Goal: Task Accomplishment & Management: Complete application form

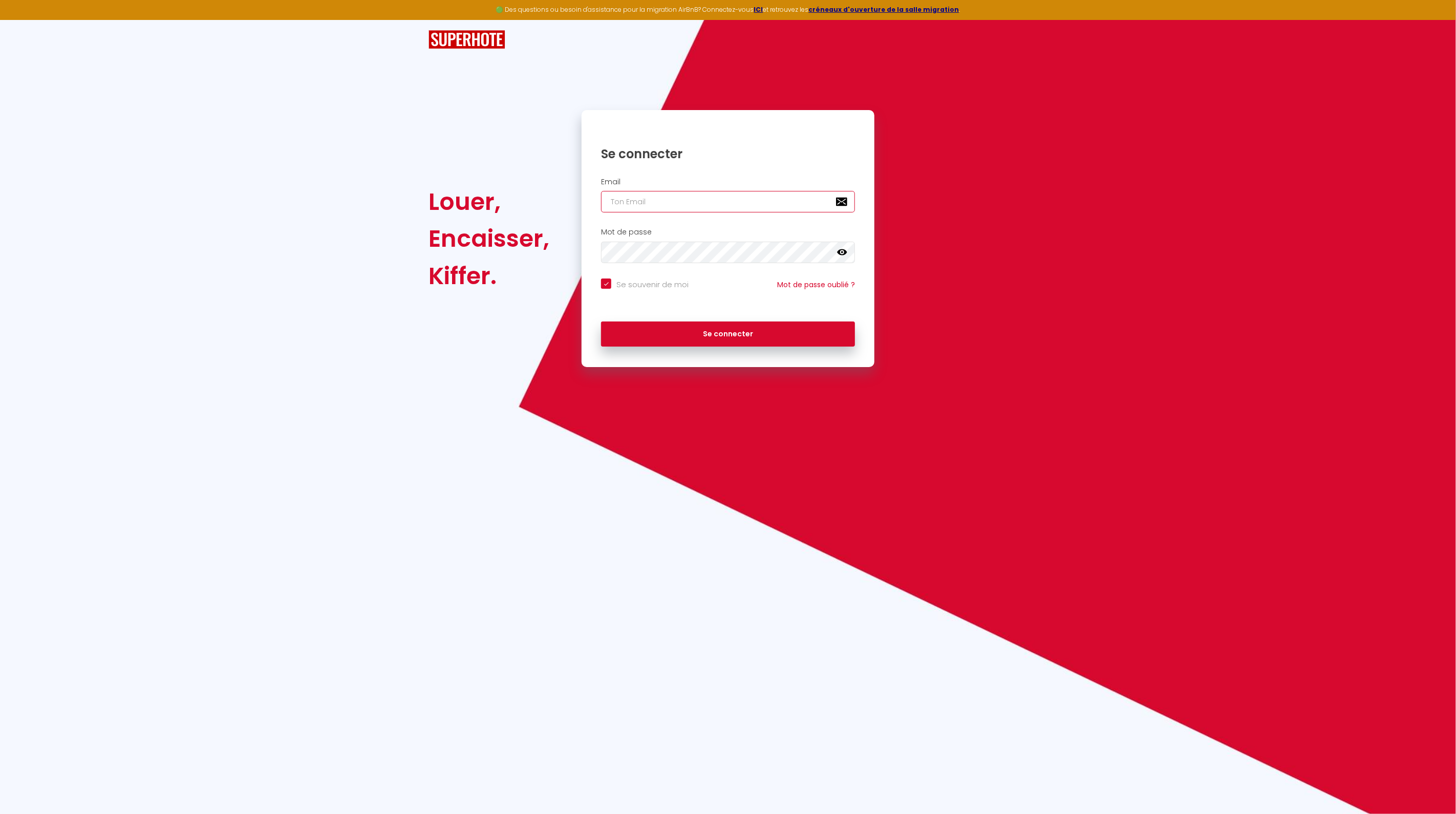
click at [696, 202] on input "email" at bounding box center [728, 201] width 254 height 21
click at [617, 203] on input "email" at bounding box center [728, 201] width 254 height 21
type input "c"
checkbox input "true"
type input "co"
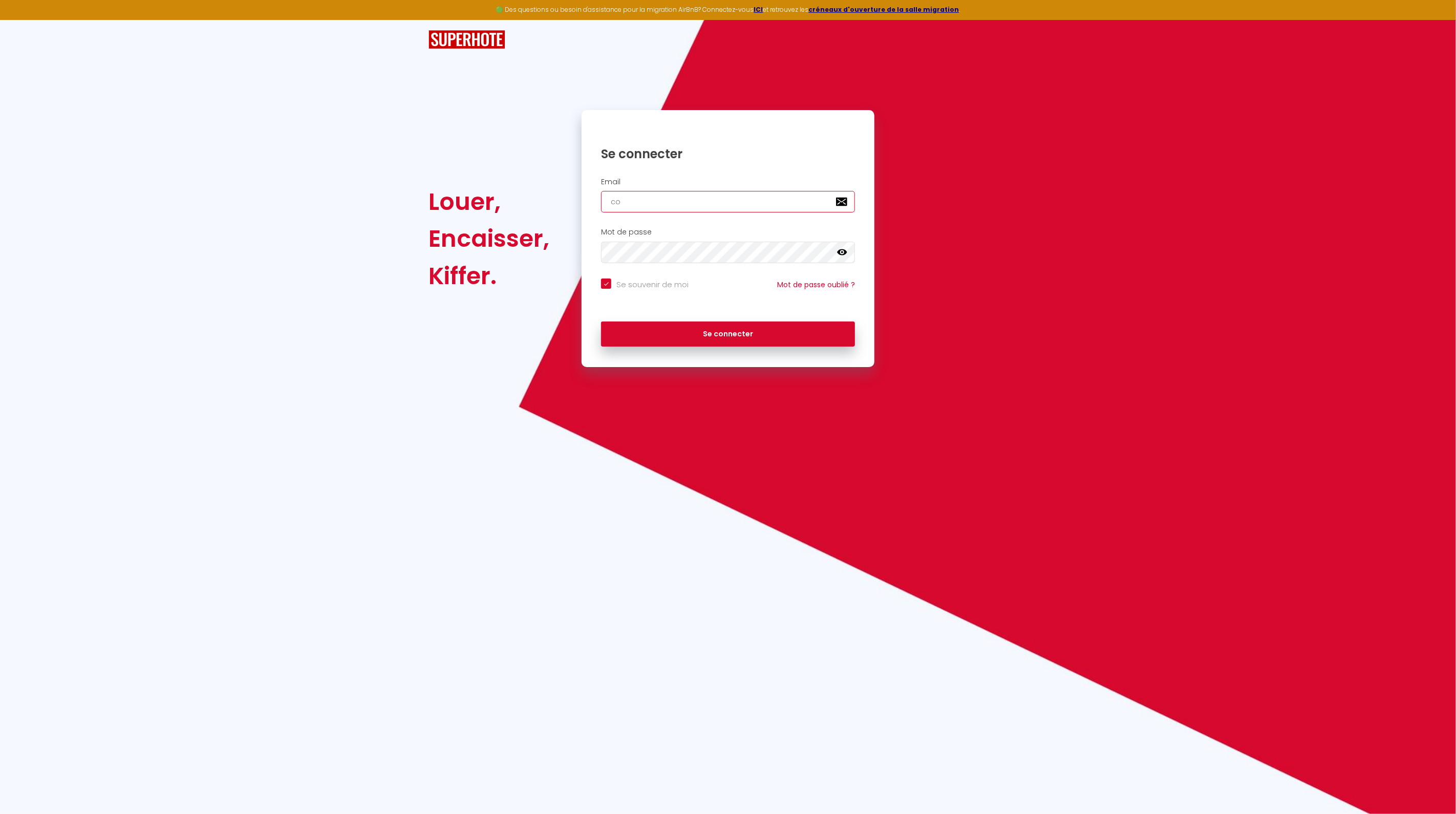
checkbox input "true"
type input "con"
checkbox input "true"
type input "conc"
checkbox input "true"
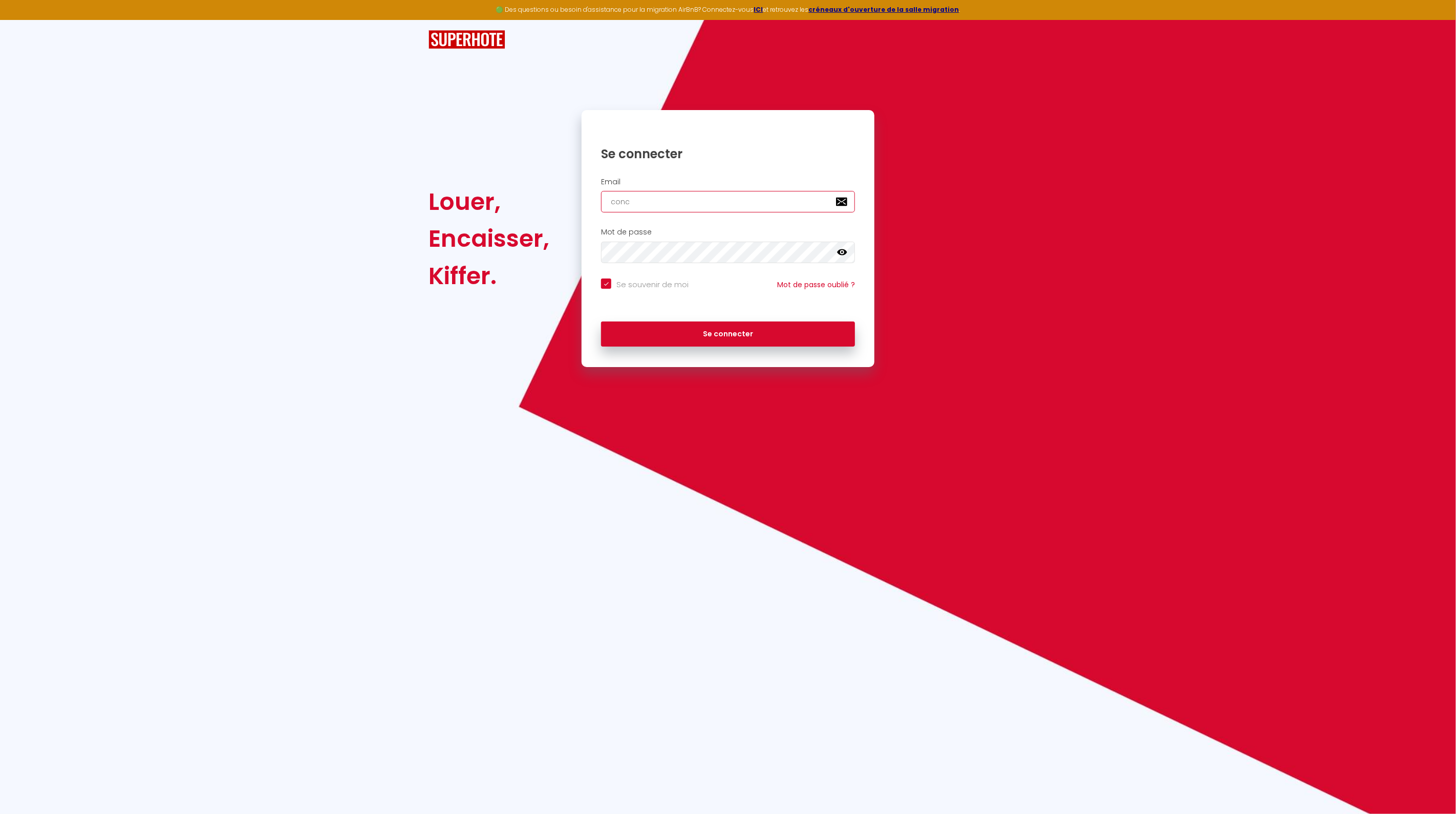
type input "conci"
checkbox input "true"
type input "concie"
checkbox input "true"
type input "concier"
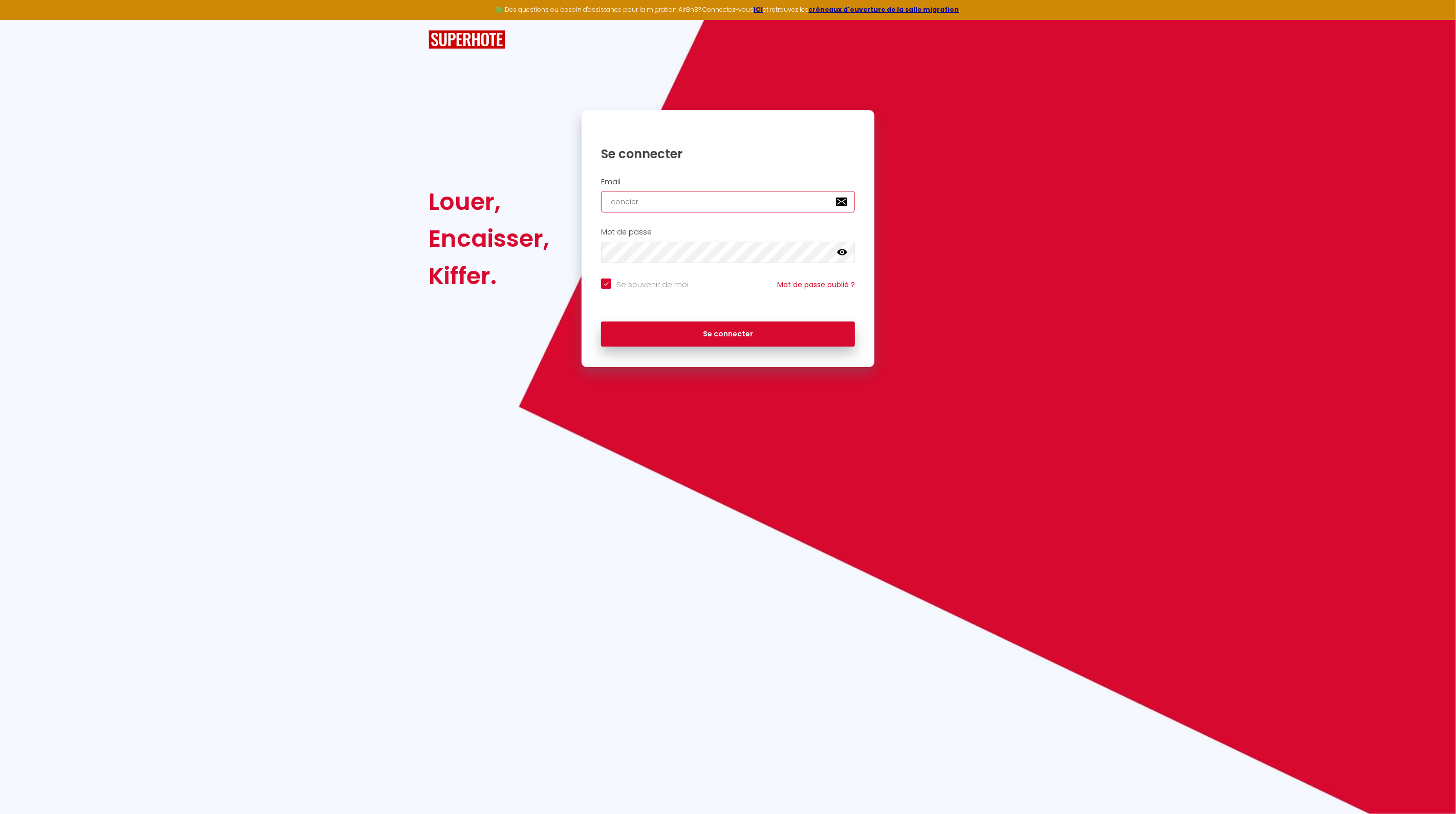
checkbox input "true"
type input "concierg"
checkbox input "true"
type input "concierge"
checkbox input "true"
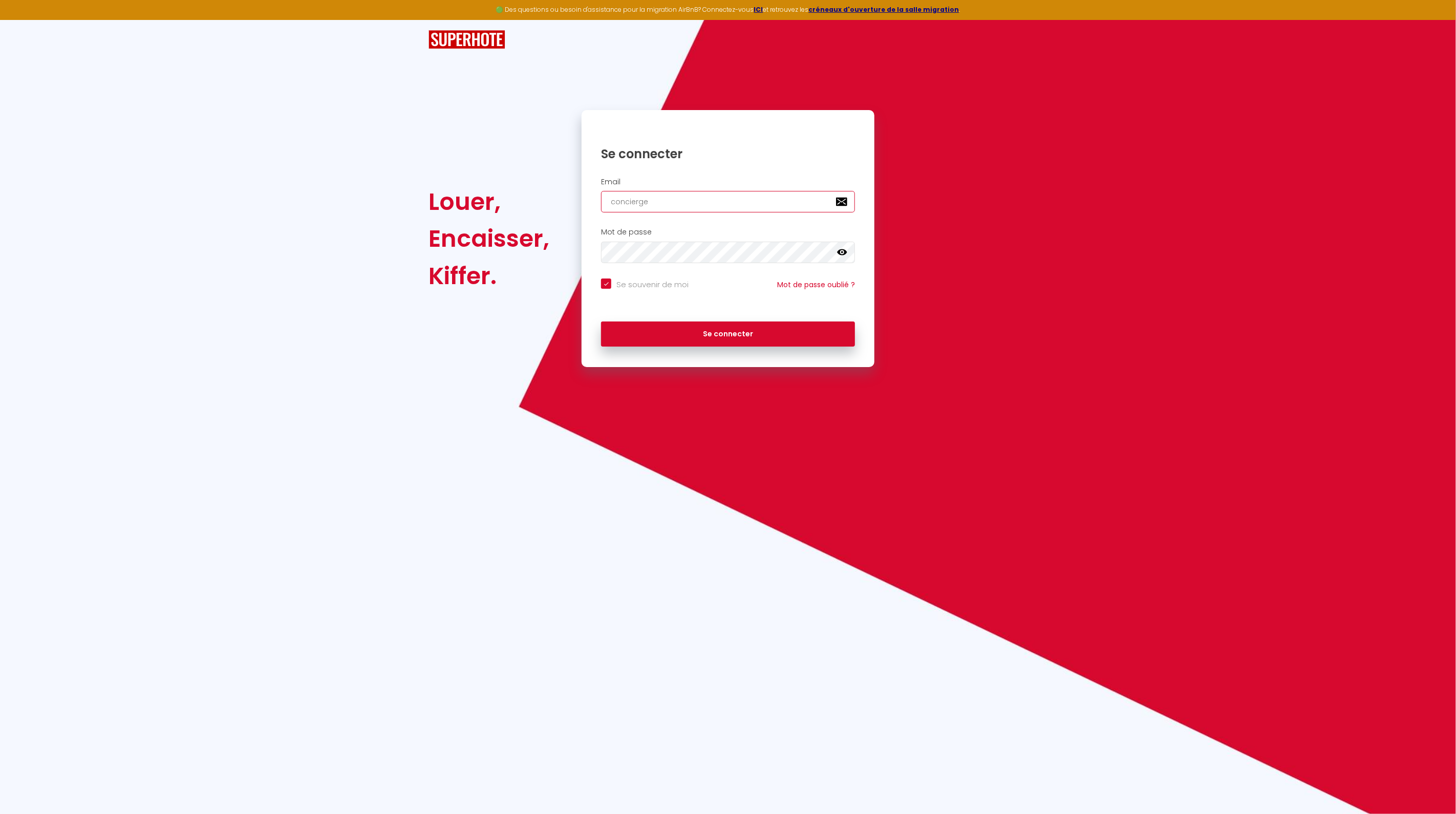
type input "concierger"
checkbox input "true"
type input "conciergeri"
checkbox input "true"
type input "conciergerie"
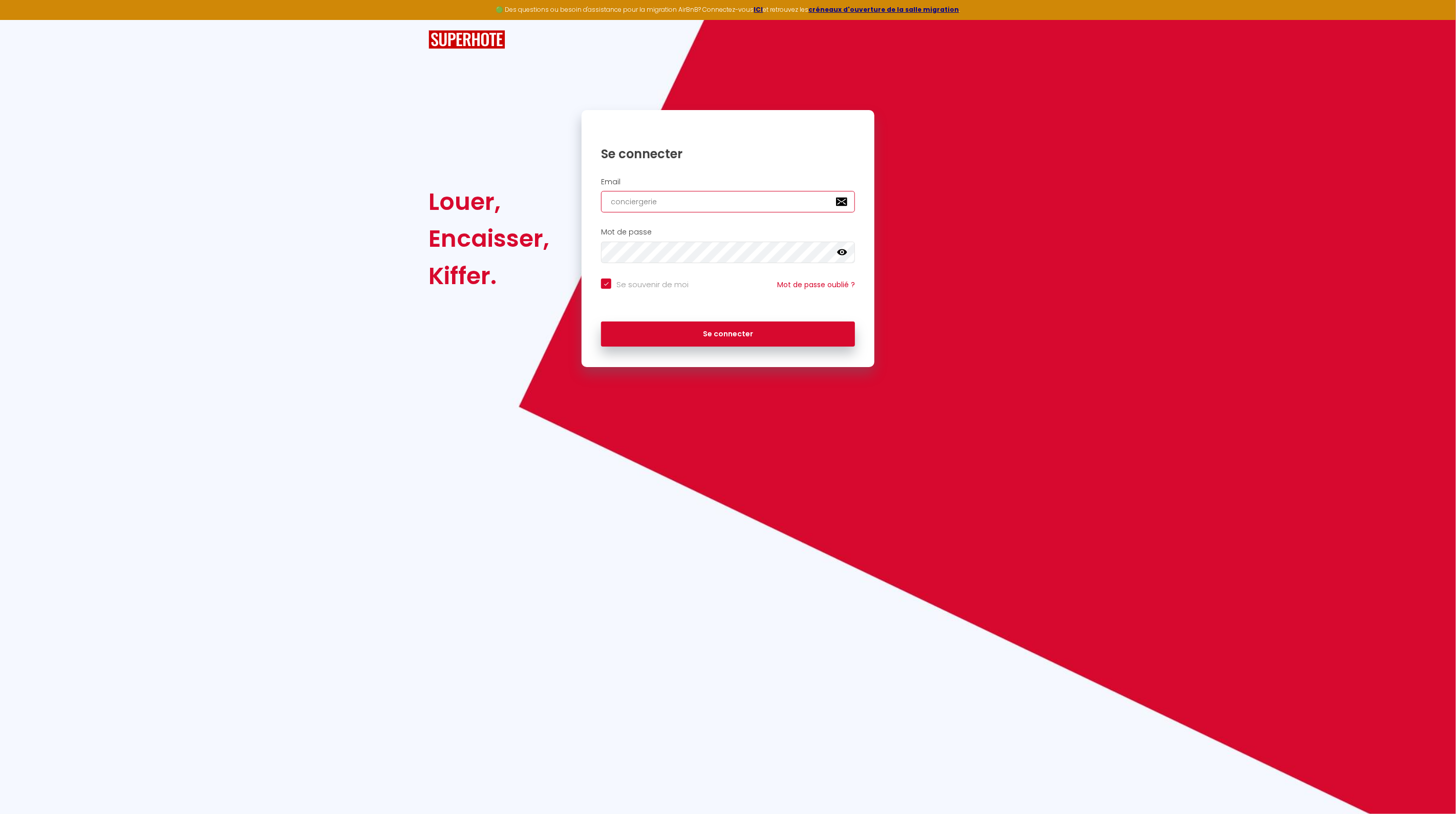
checkbox input "true"
type input "conciergerie-"
checkbox input "true"
type input "conciergerie-t"
checkbox input "true"
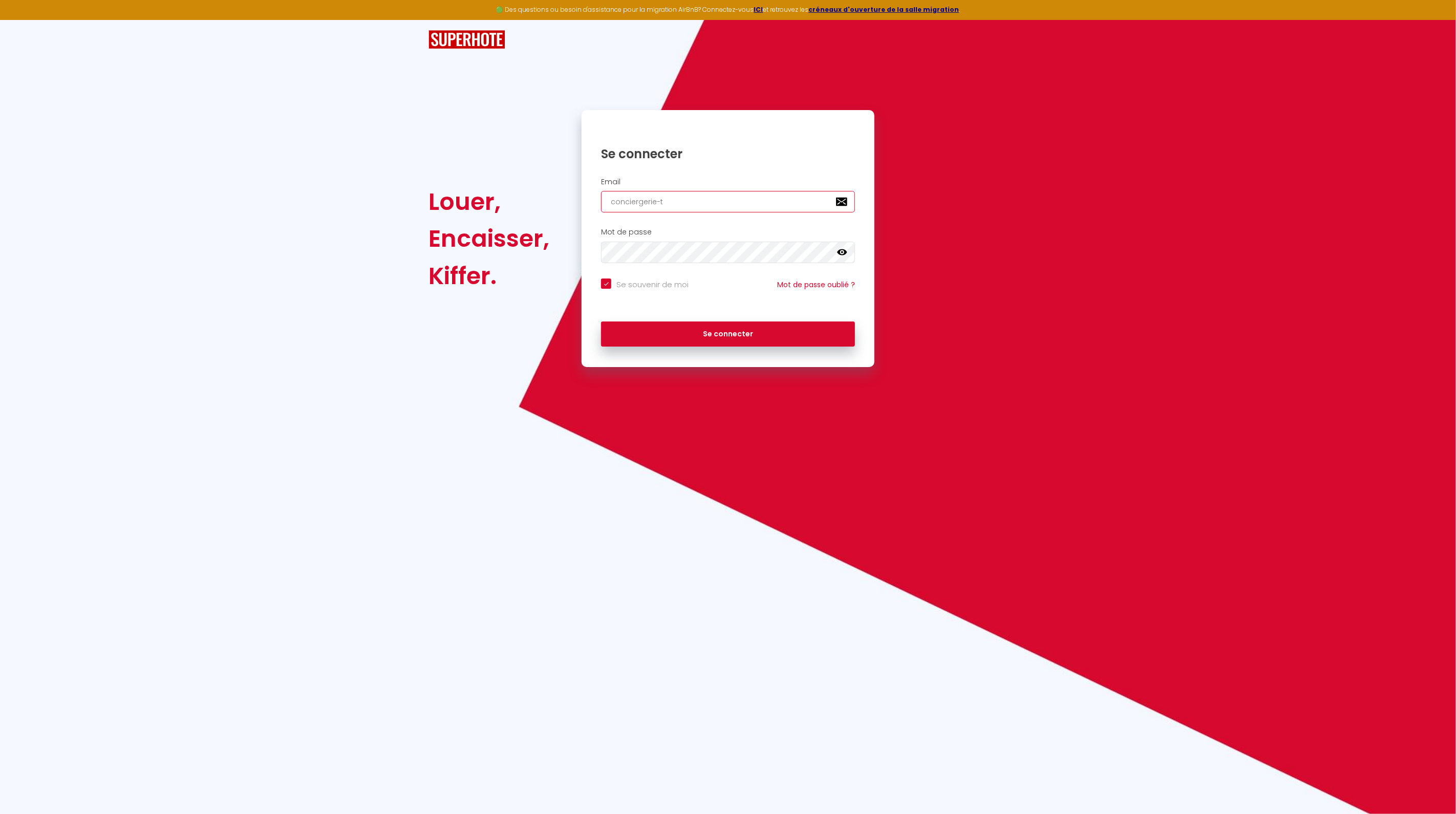
type input "conciergerie-te"
checkbox input "true"
type input "conciergerie-tea"
checkbox input "true"
type input "conciergerie-team"
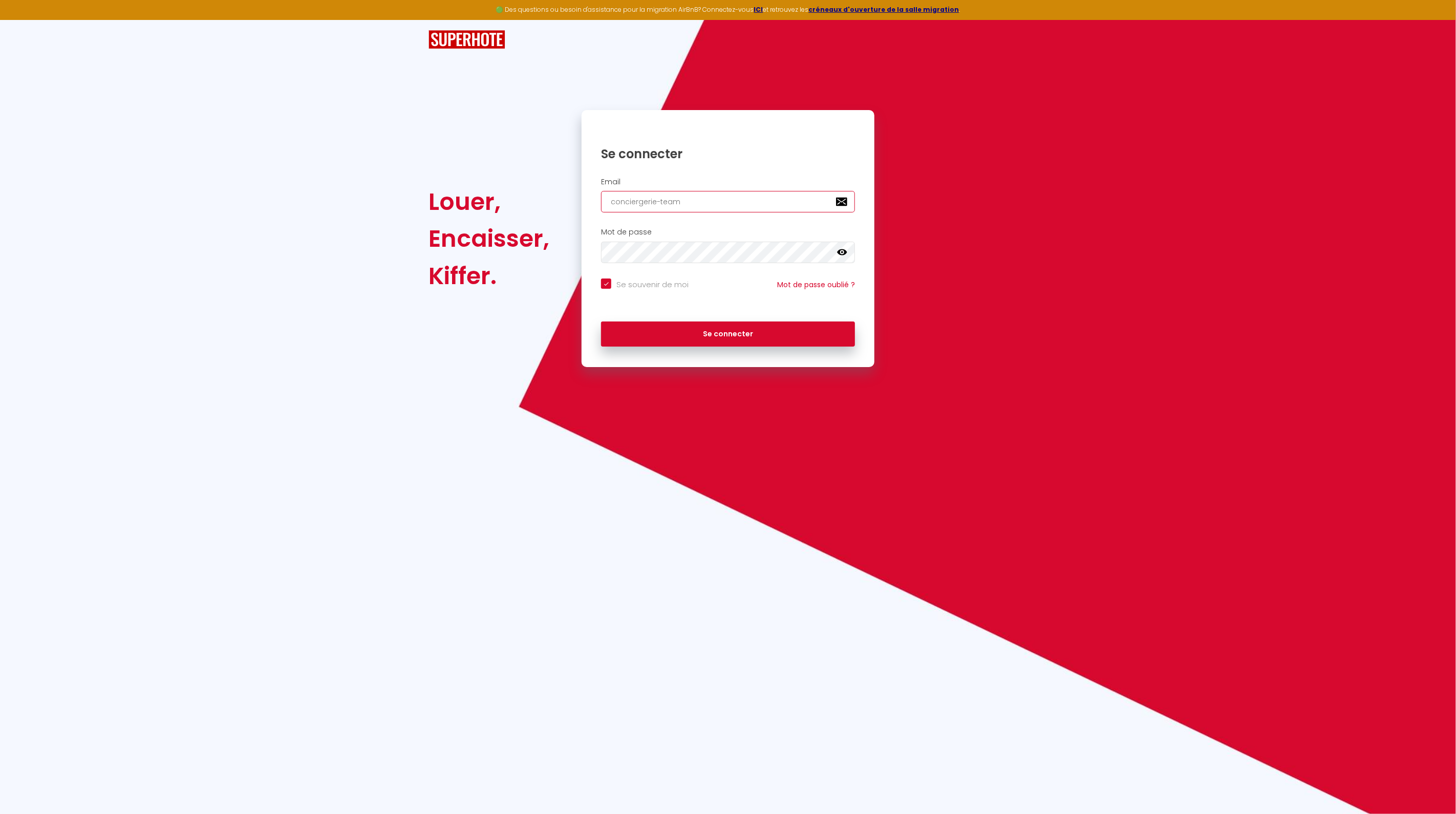
checkbox input "true"
type input "conciergerie-team@"
checkbox input "true"
type input "conciergerie-team@c"
checkbox input "true"
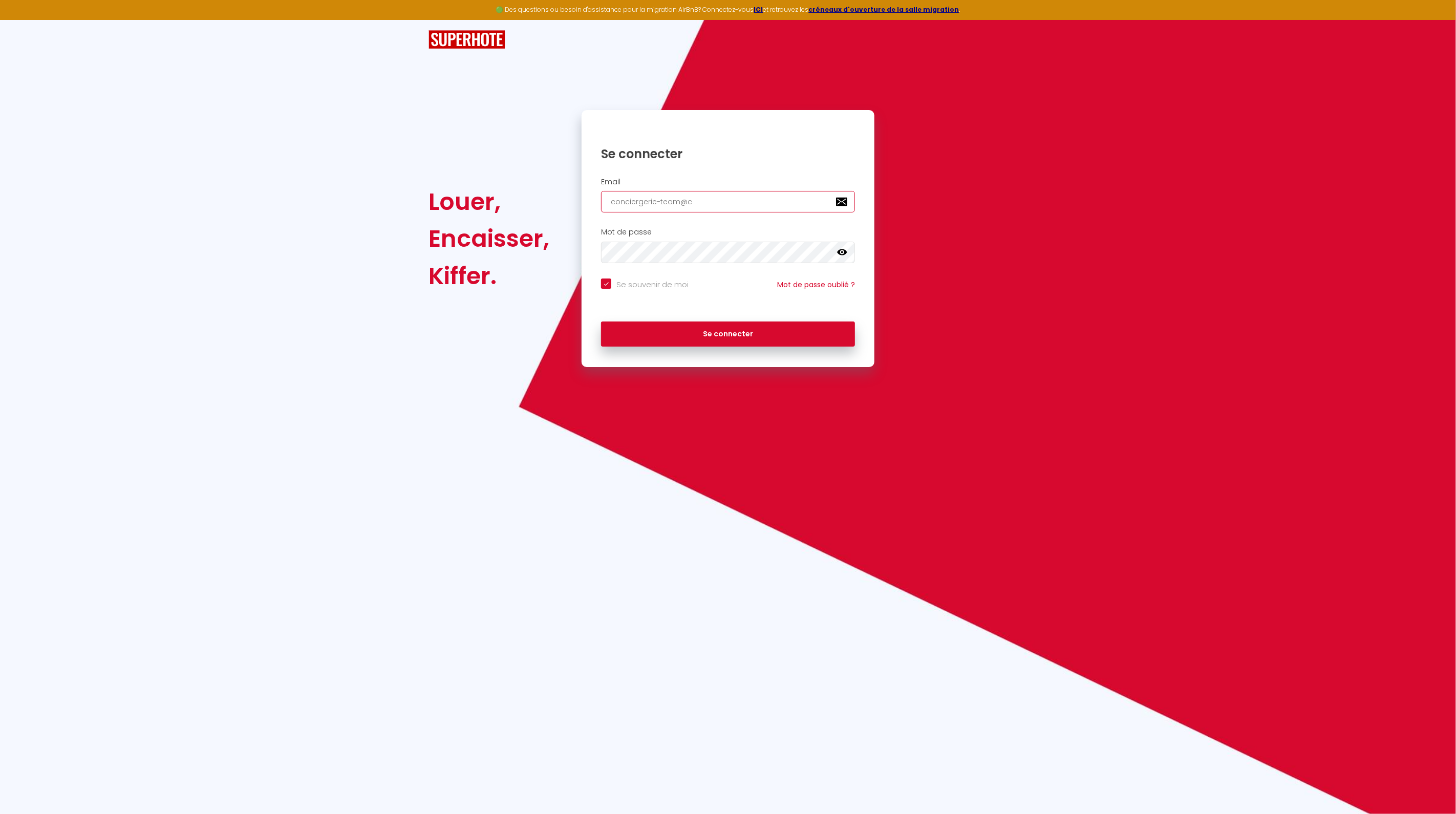
type input "conciergerie-team@cl"
checkbox input "true"
type input "conciergerie-team@cle"
checkbox input "true"
type input "conciergerie-team@clel"
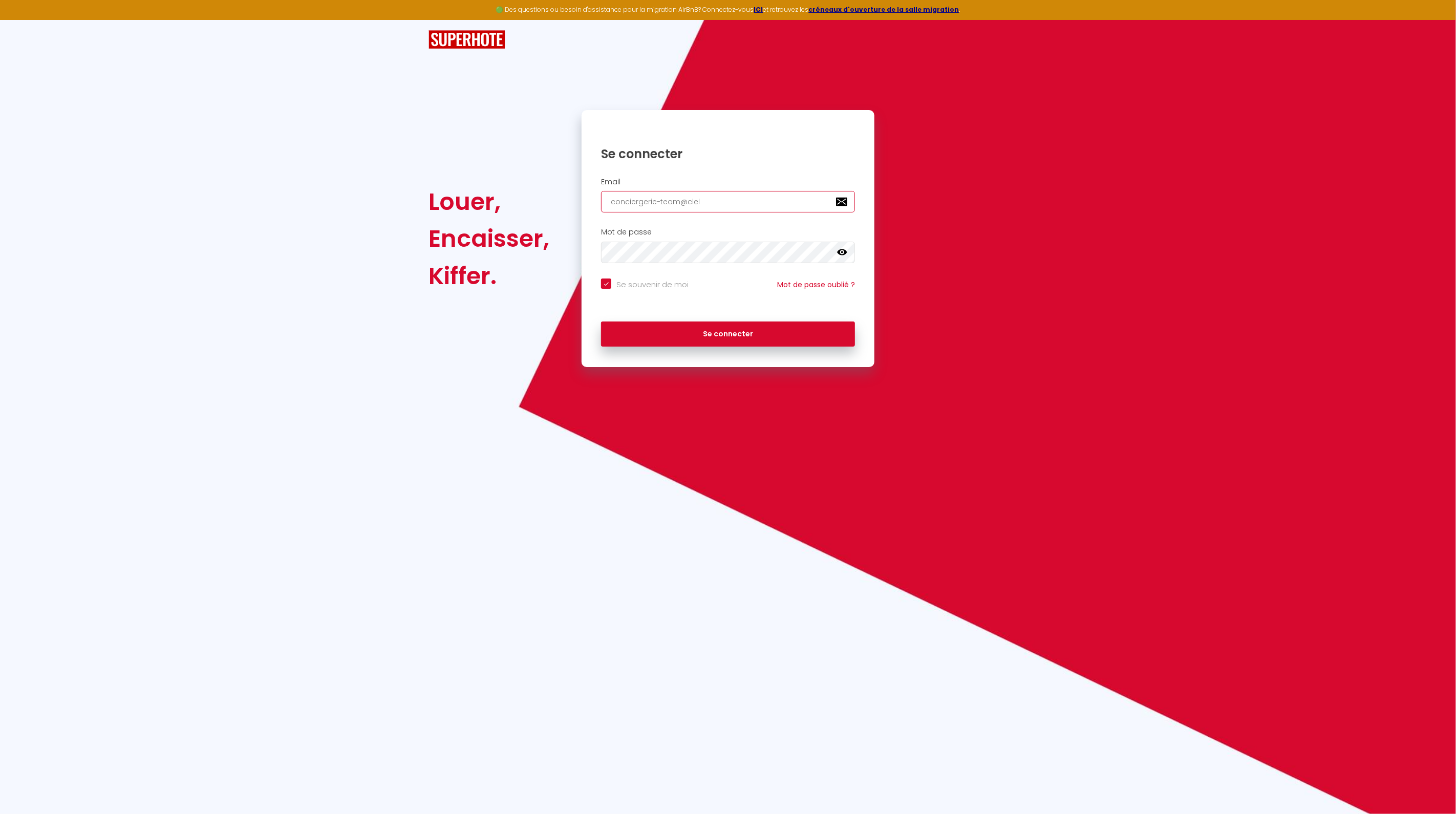
checkbox input "true"
type input "conciergerie-team@clelo"
checkbox input "true"
type input "conciergerie-team@clelog"
checkbox input "true"
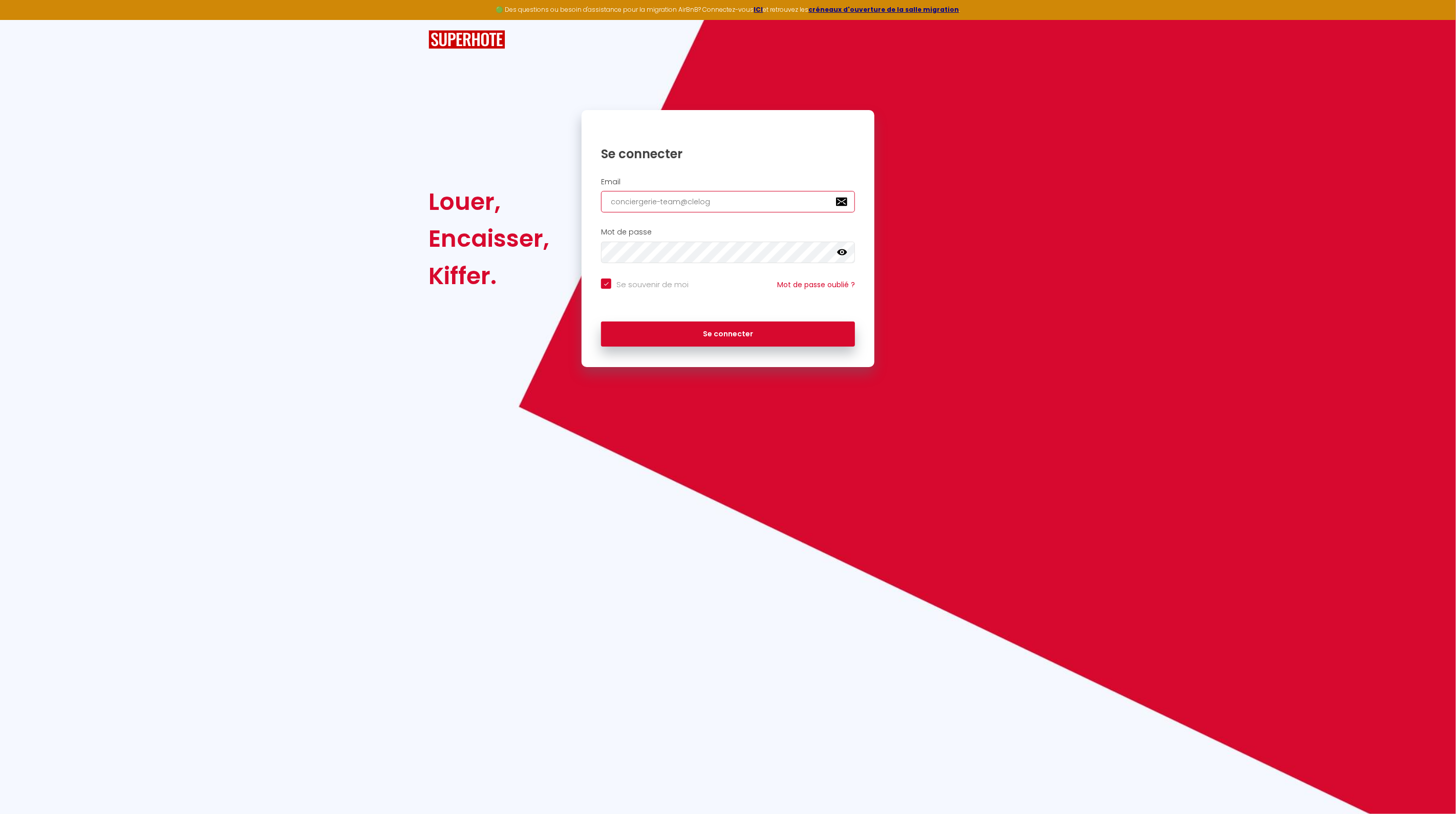
type input "conciergerie-team@clelogi"
checkbox input "true"
type input "conciergerie-team@clelogis"
checkbox input "true"
type input "conciergerie-team@clelogis."
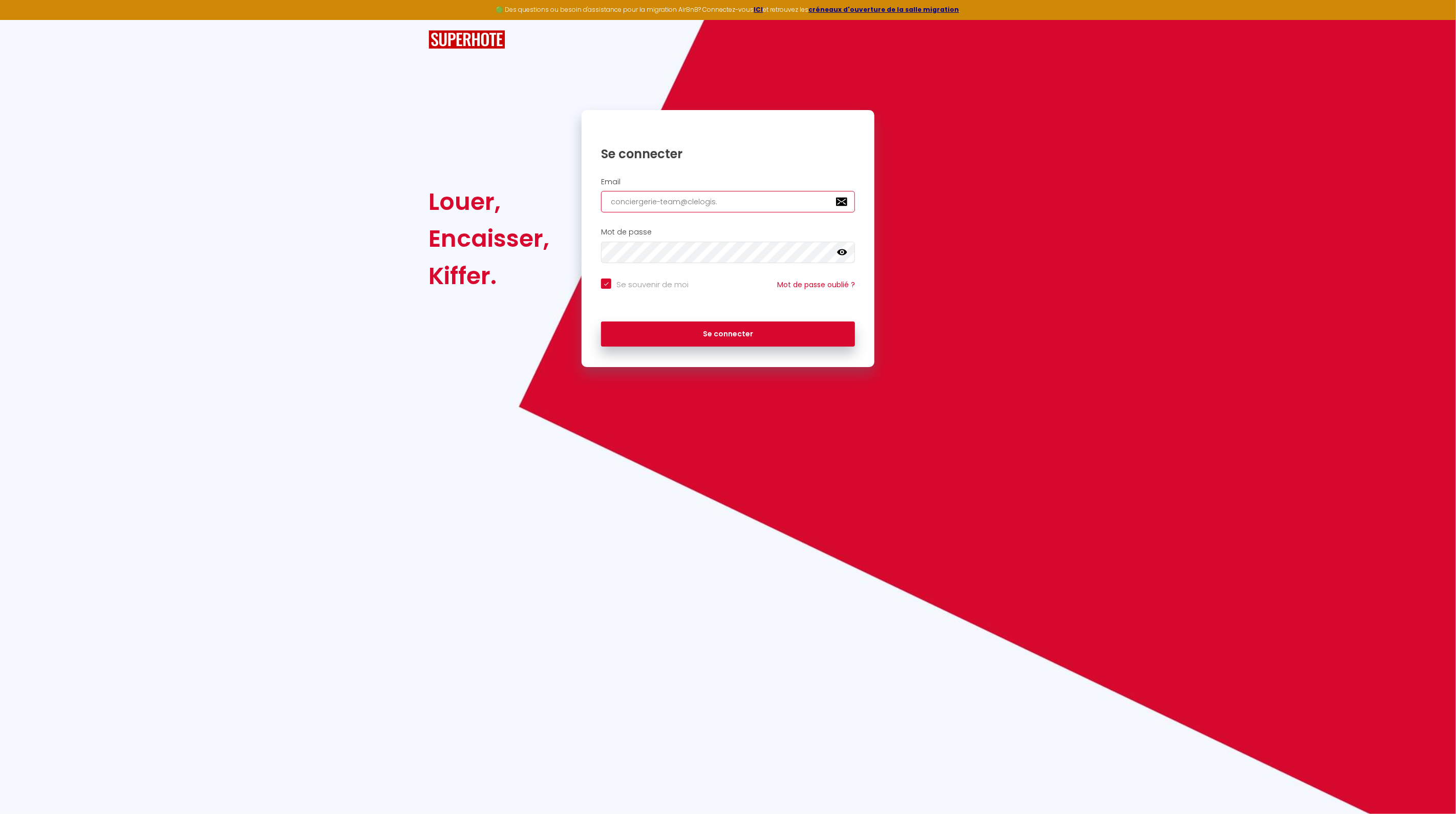
checkbox input "true"
type input "conciergerie-team@clelogis.f"
checkbox input "true"
type input "[EMAIL_ADDRESS][DOMAIN_NAME]"
checkbox input "true"
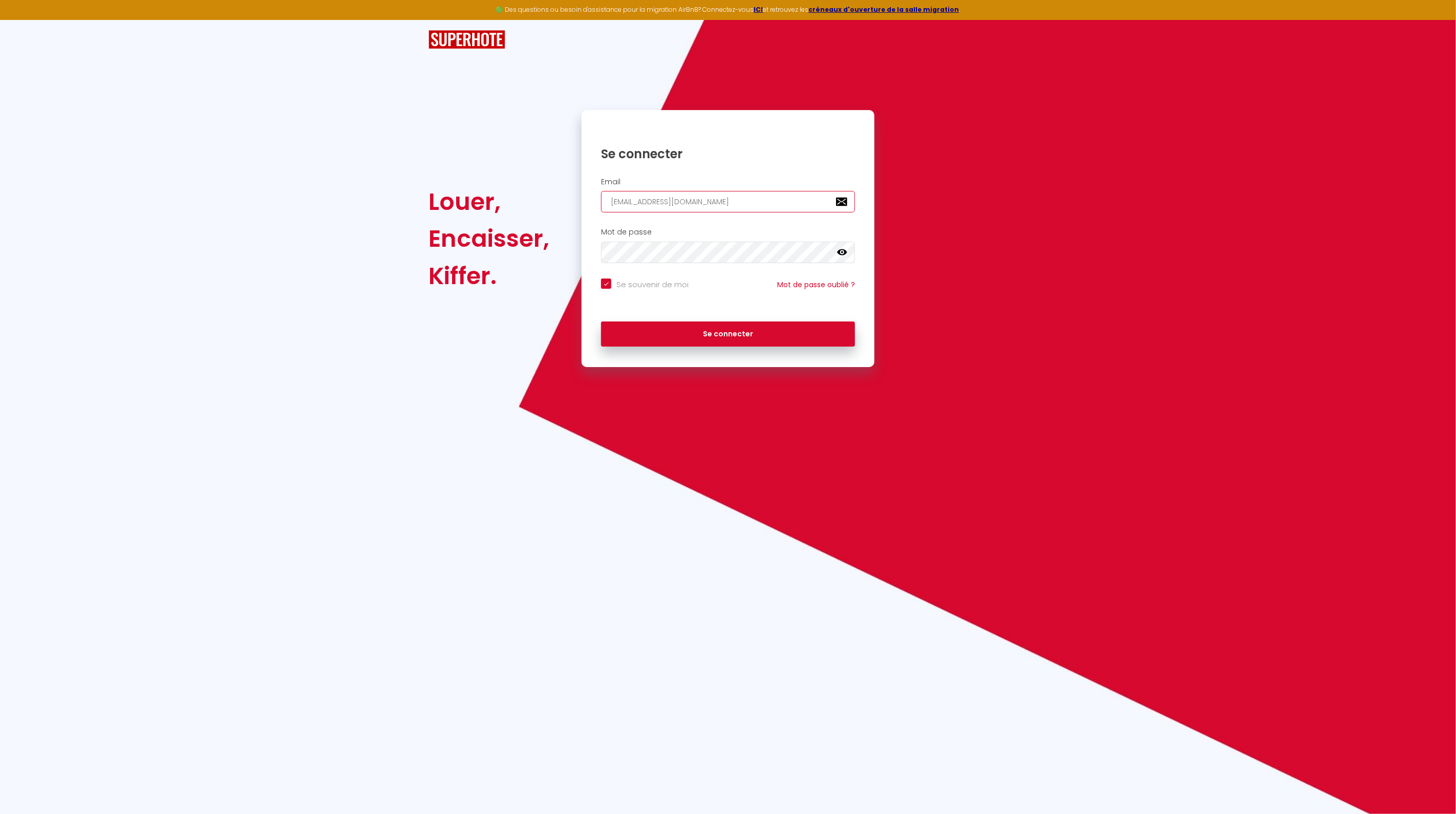
type input "[EMAIL_ADDRESS][DOMAIN_NAME]"
click at [601, 322] on button "Se connecter" at bounding box center [728, 334] width 254 height 25
checkbox input "true"
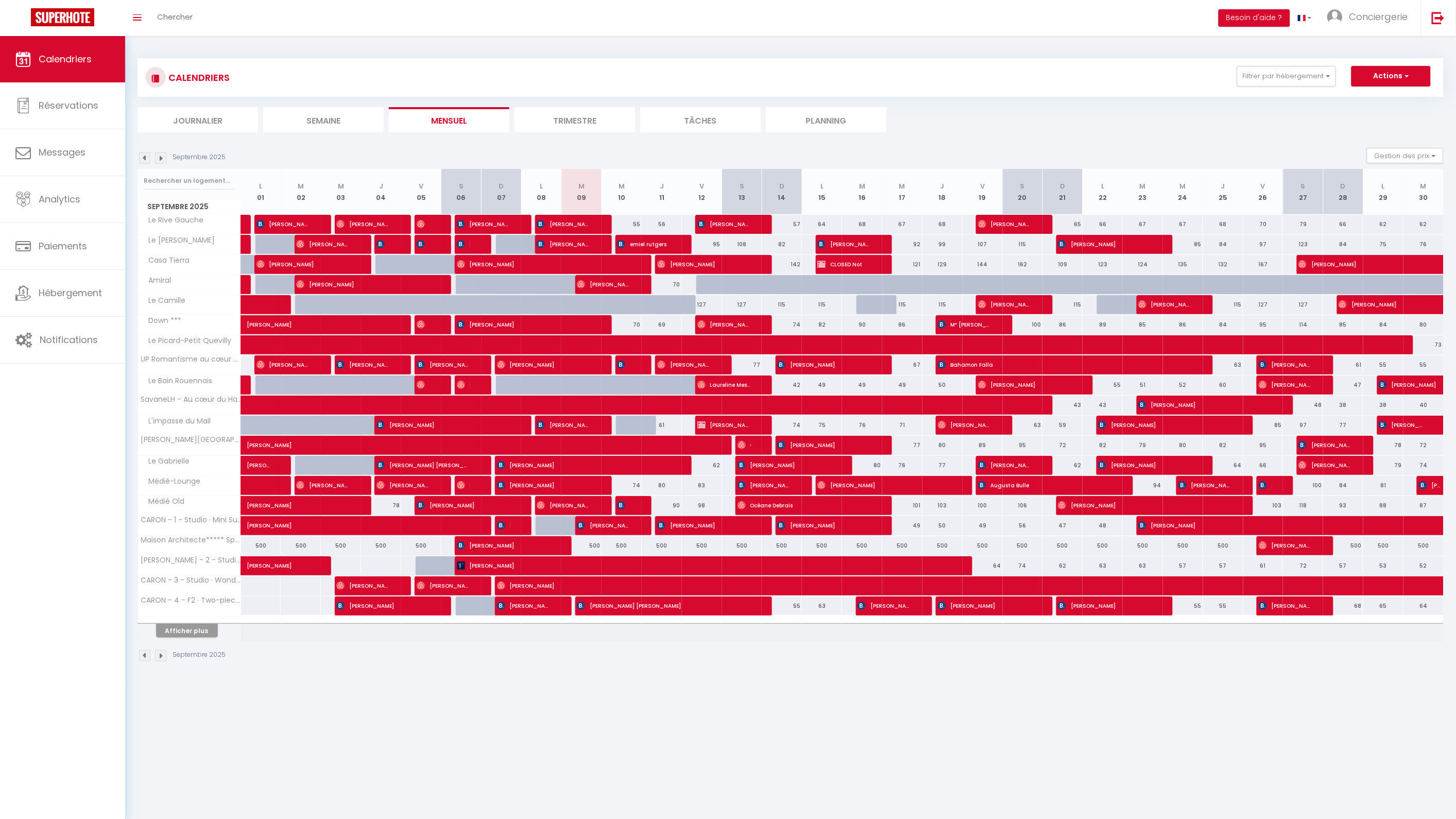
click at [634, 504] on div at bounding box center [636, 506] width 40 height 20
click at [627, 506] on span "[PERSON_NAME]" at bounding box center [623, 505] width 14 height 20
select select "OK"
select select "0"
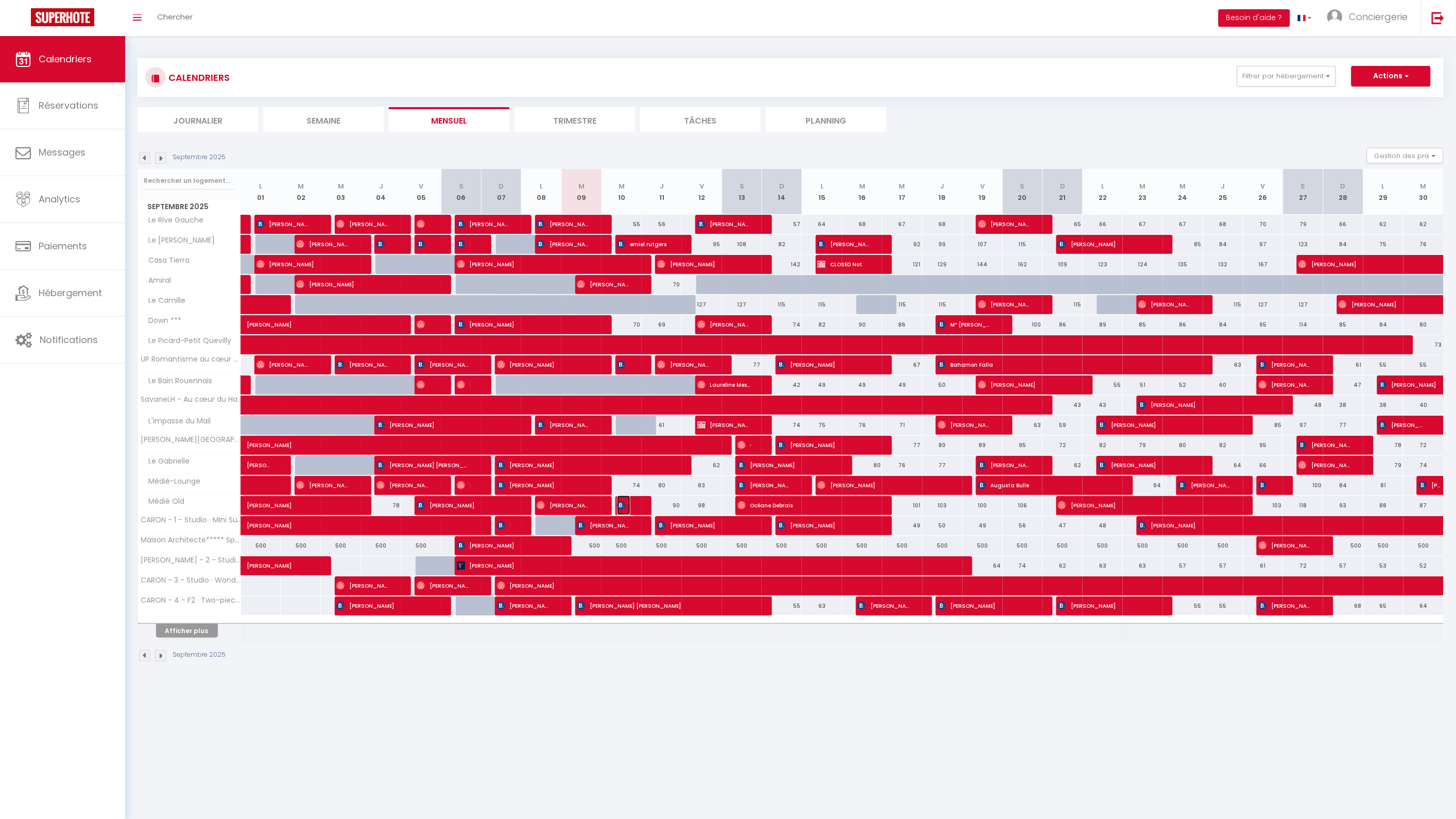
select select "0"
select select "1"
select select
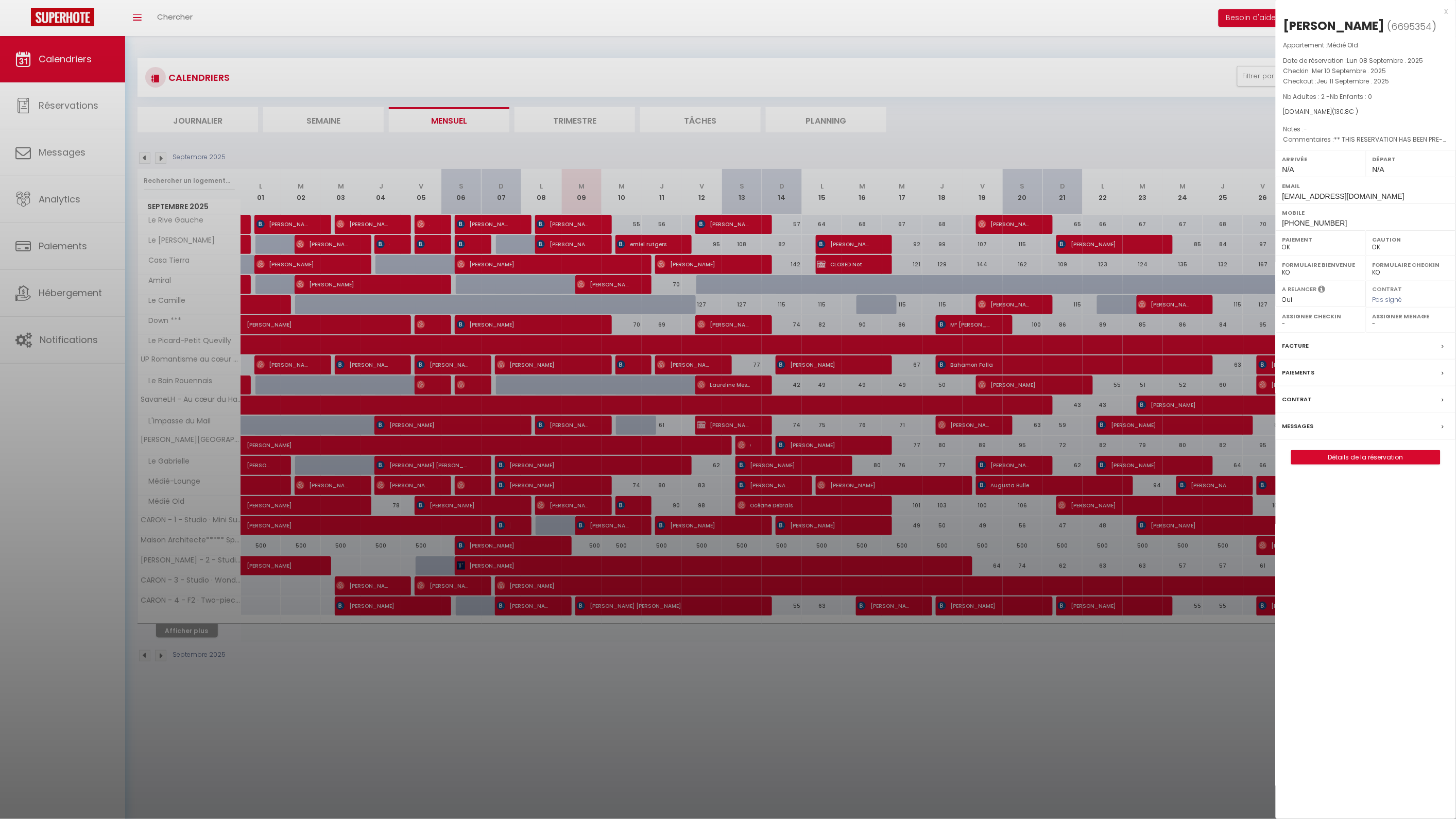
click at [822, 705] on div at bounding box center [728, 409] width 1456 height 819
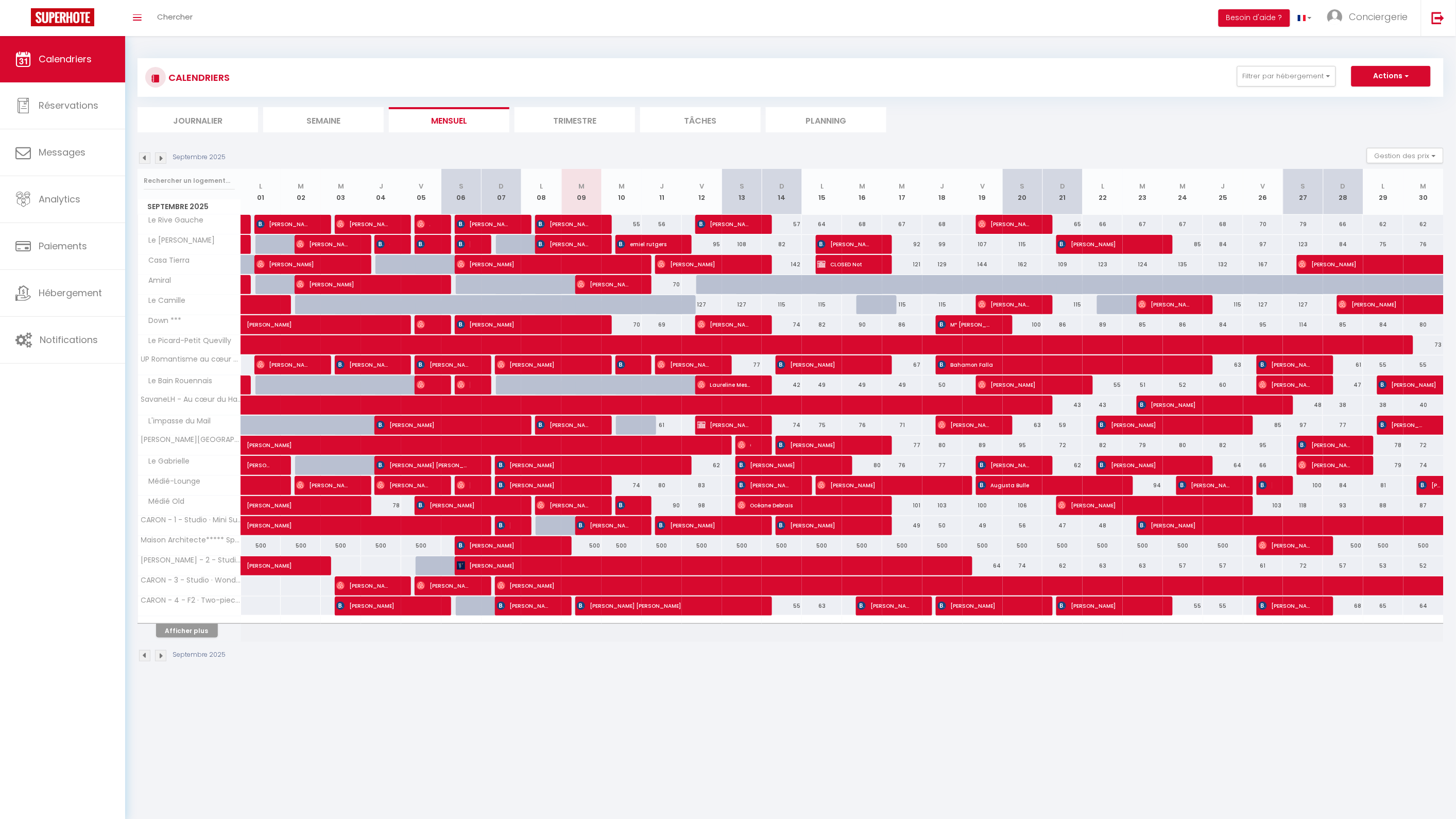
click at [636, 501] on div at bounding box center [636, 506] width 40 height 20
click at [635, 509] on div at bounding box center [636, 506] width 40 height 20
click at [627, 506] on span "[PERSON_NAME]" at bounding box center [623, 505] width 14 height 20
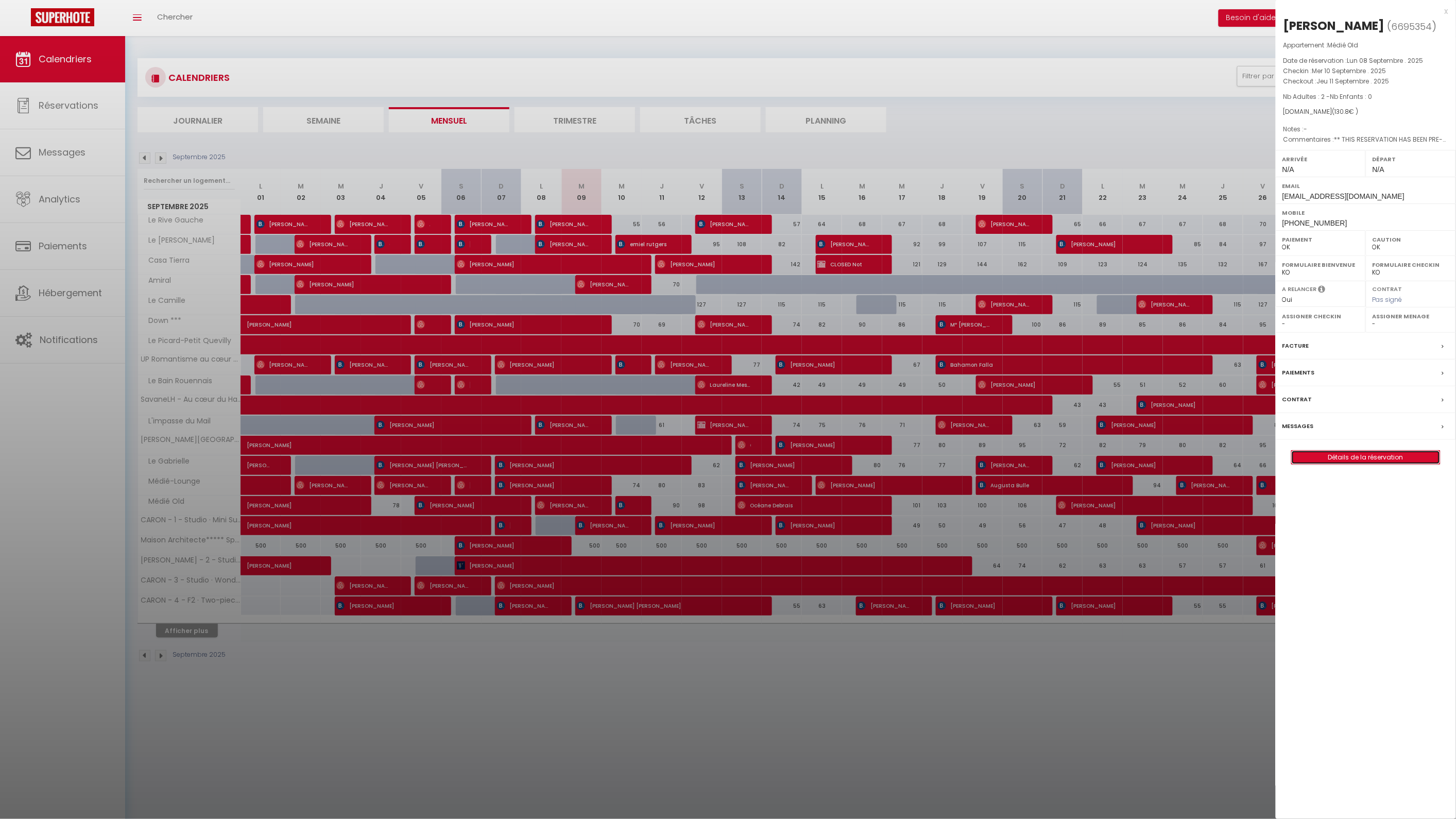
click at [1380, 456] on link "Détails de la réservation" at bounding box center [1365, 457] width 148 height 14
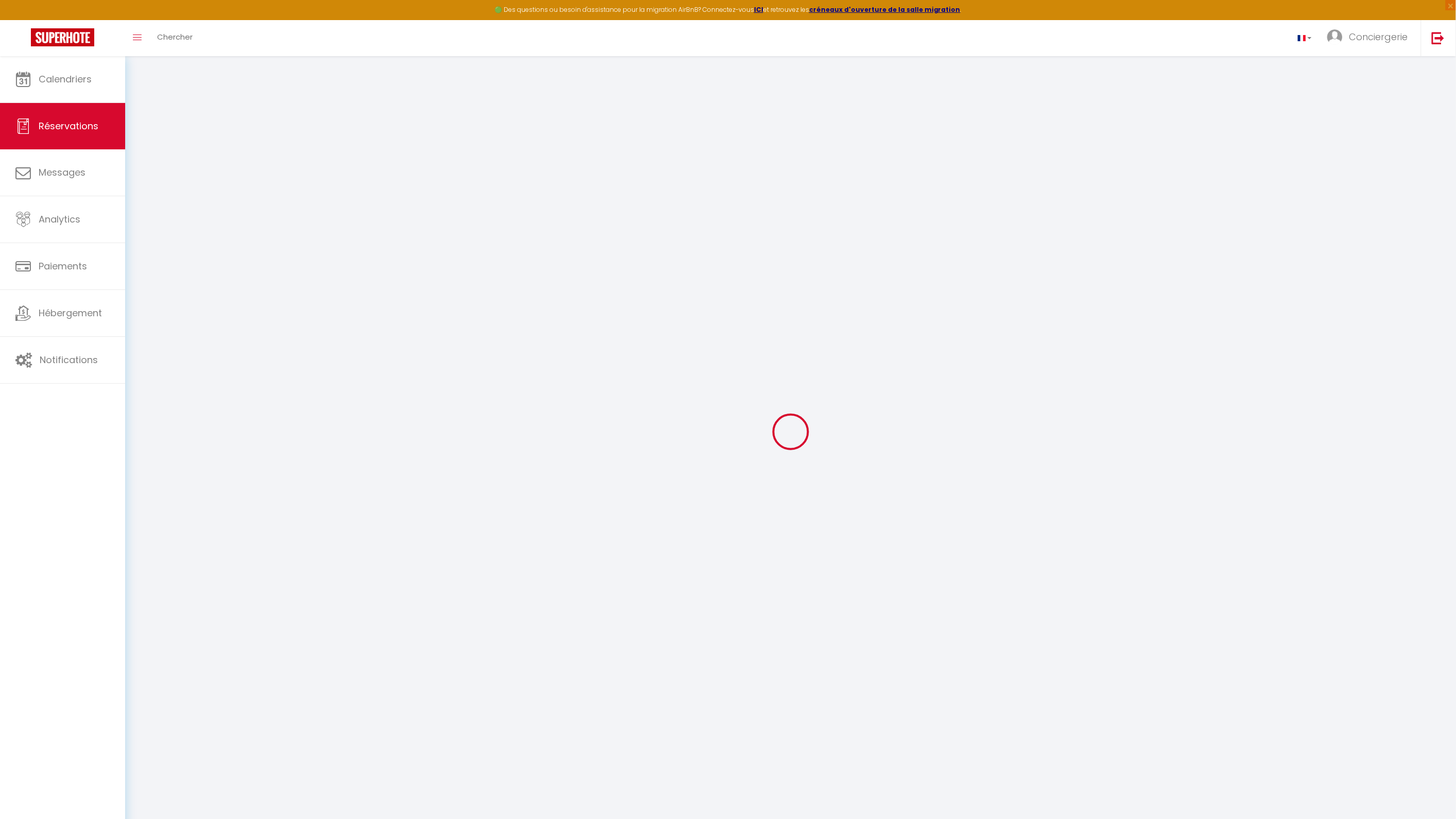
type input "[PERSON_NAME]"
type input "DUGGLEBY"
type input "[EMAIL_ADDRESS][DOMAIN_NAME]"
type input "[PHONE_NUMBER]"
type input "[STREET_ADDRESS]"
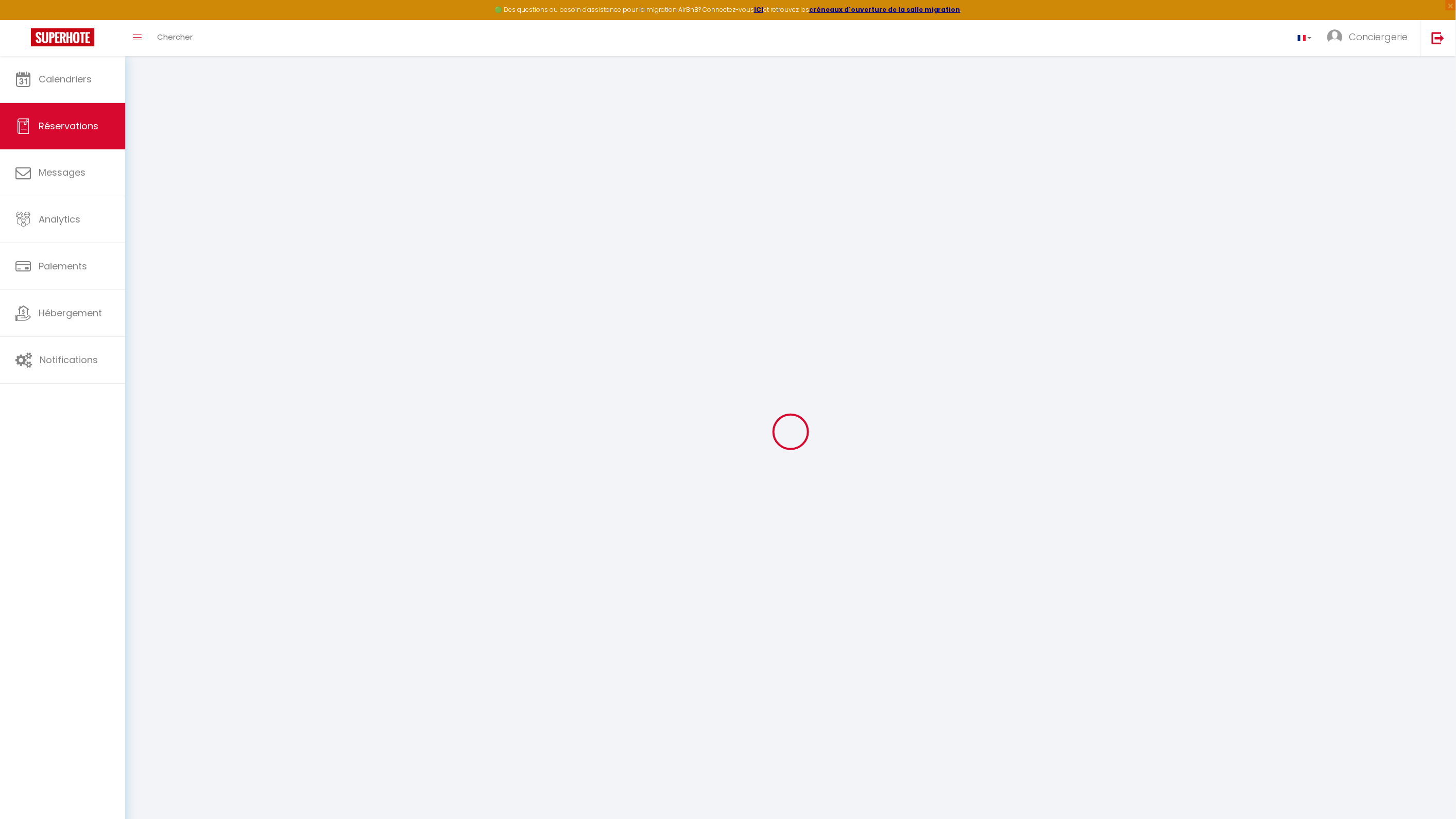
type input "East Wittering"
select select "GB"
type input "15"
type input "21.76"
type input "1.83"
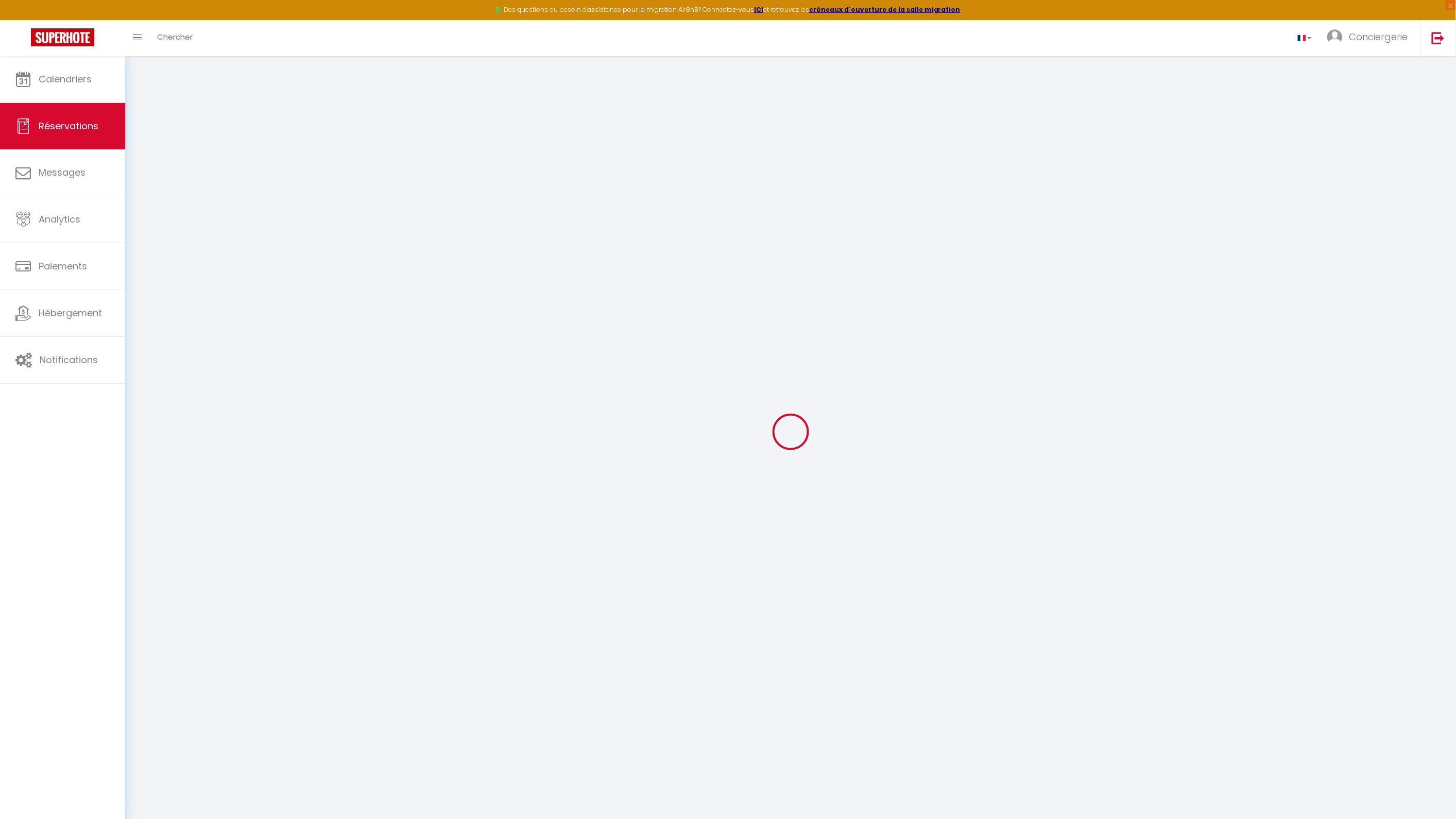
select select "17737"
select select "1"
select select
type input "2"
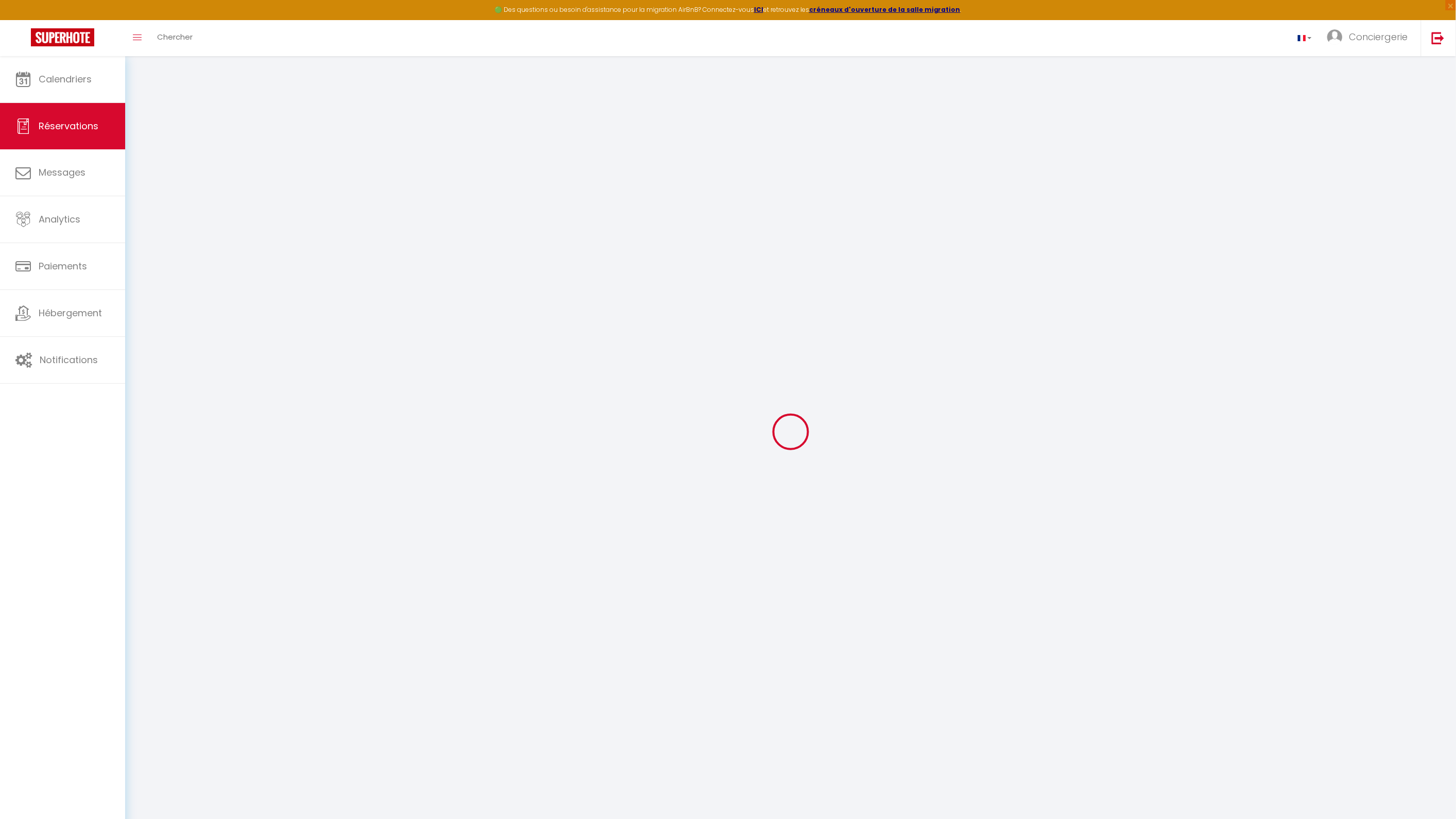
select select "12"
select select "15"
type input "88"
checkbox input "false"
select select "2"
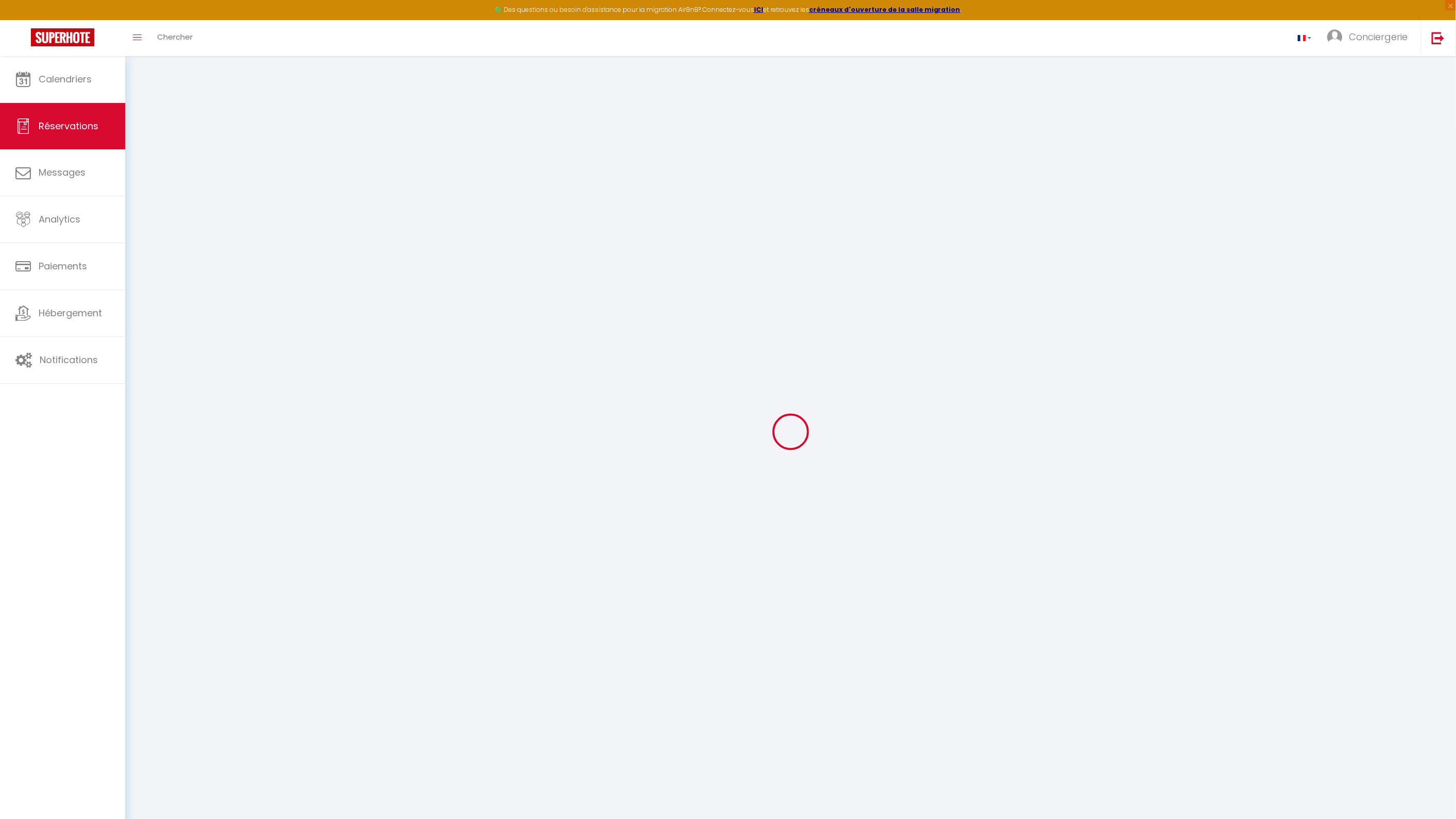
type input "0"
select select
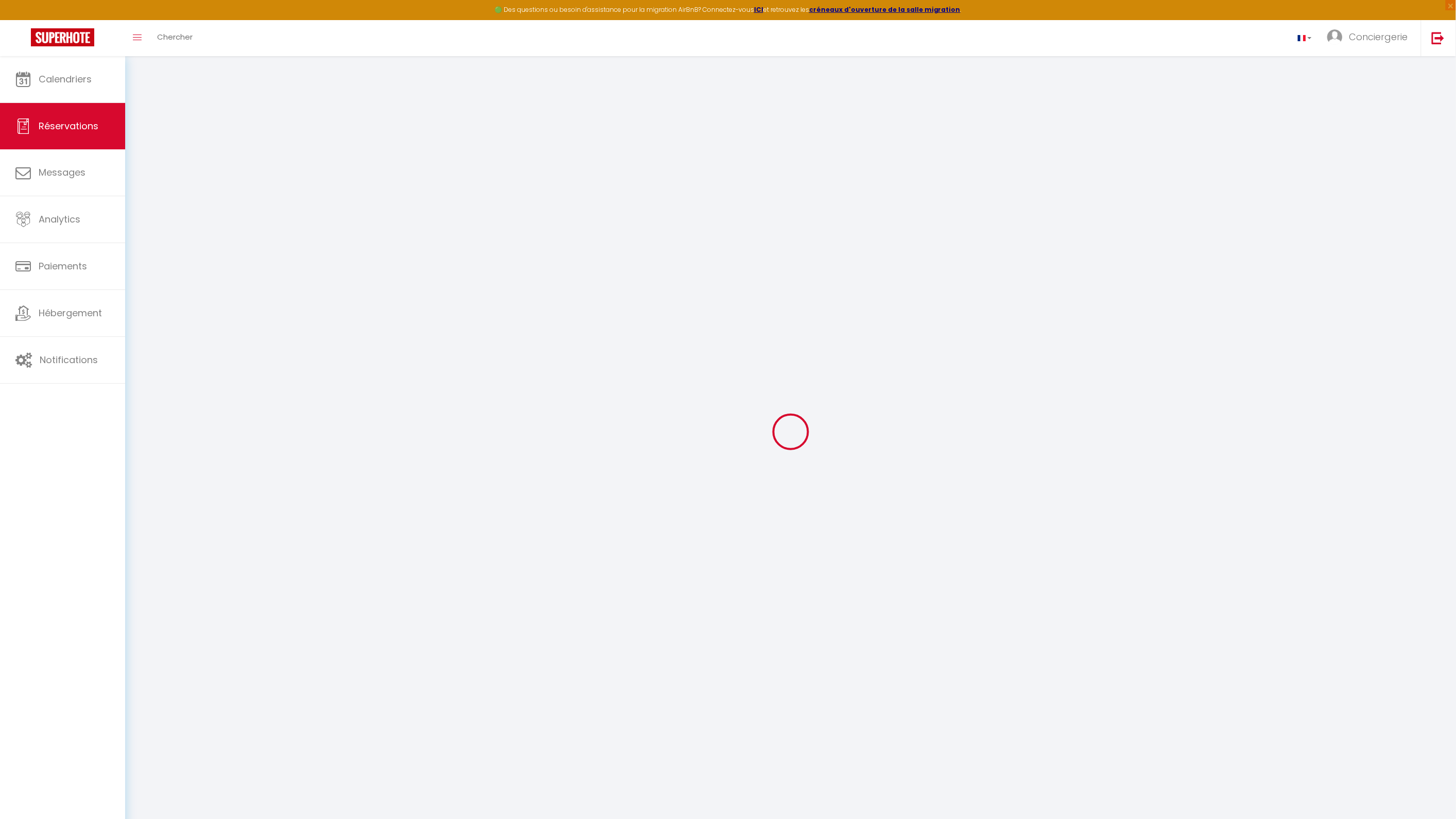
checkbox input "false"
select select
checkbox input "false"
select select
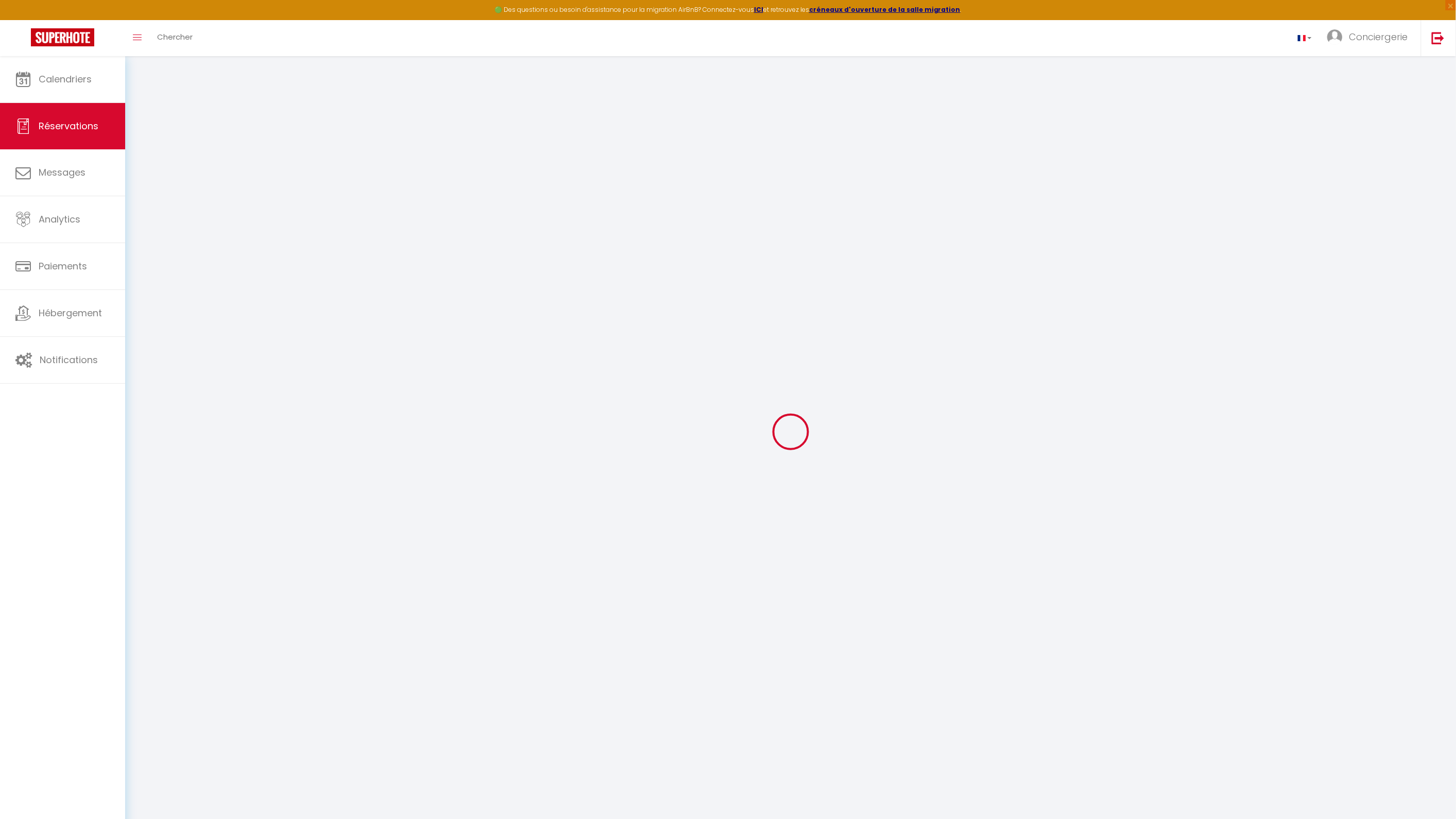
select select
checkbox input "false"
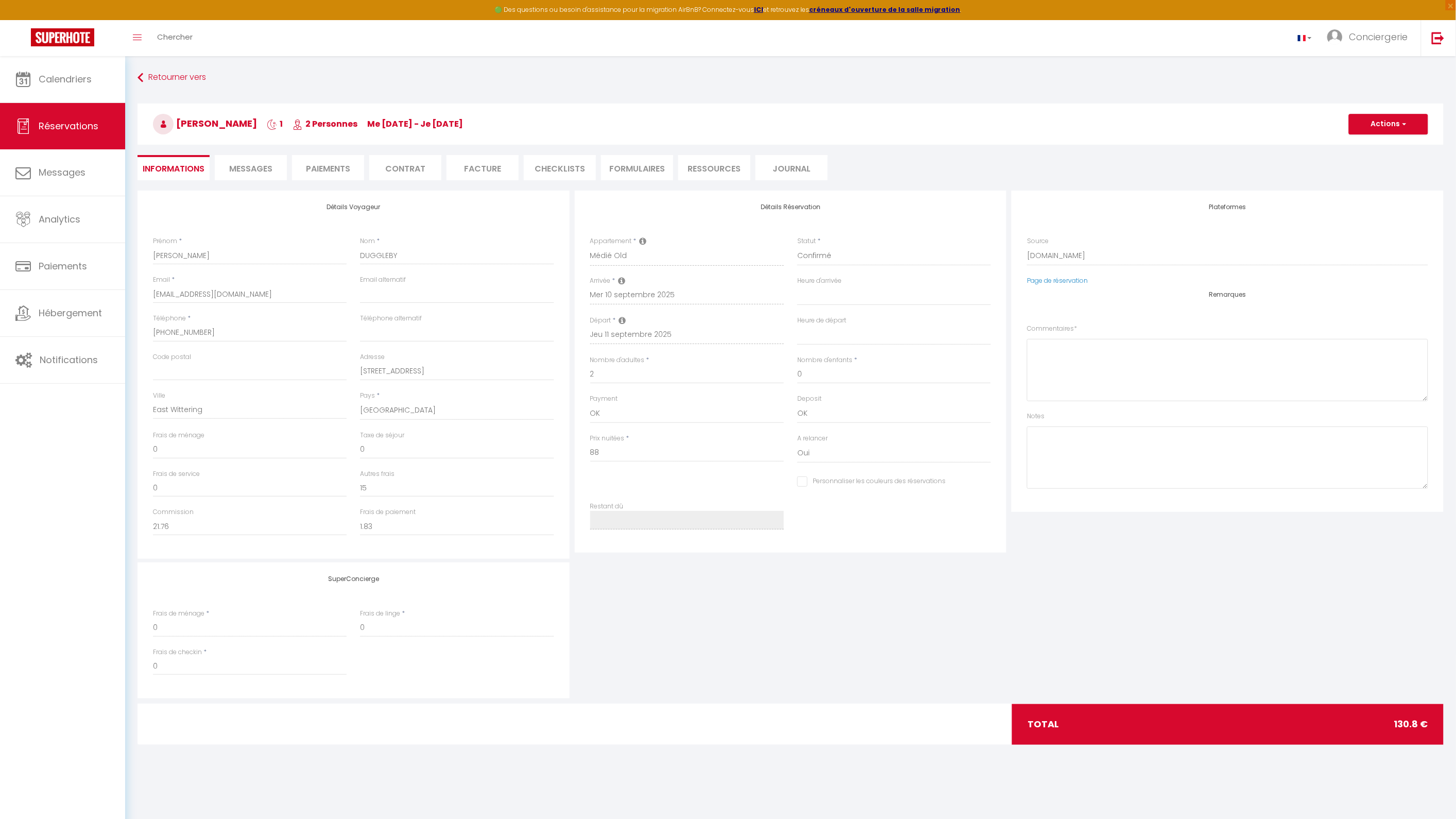
select select
checkbox input "false"
type textarea "** THIS RESERVATION HAS BEEN PRE-PAID ** BOOKING NOTE : Payment charge is EUR 1…"
type input "25"
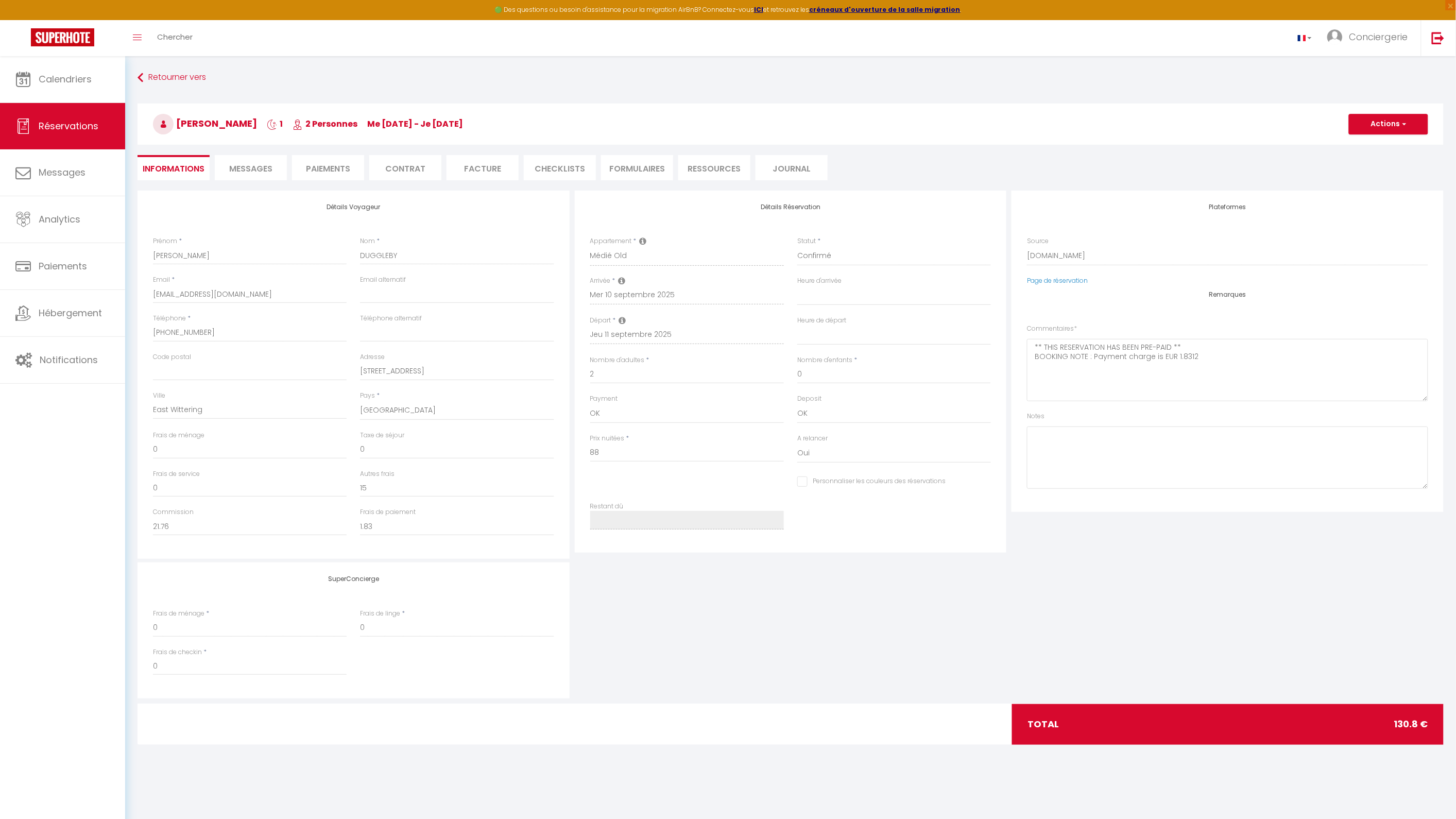
type input "2.8"
select select
checkbox input "false"
select select
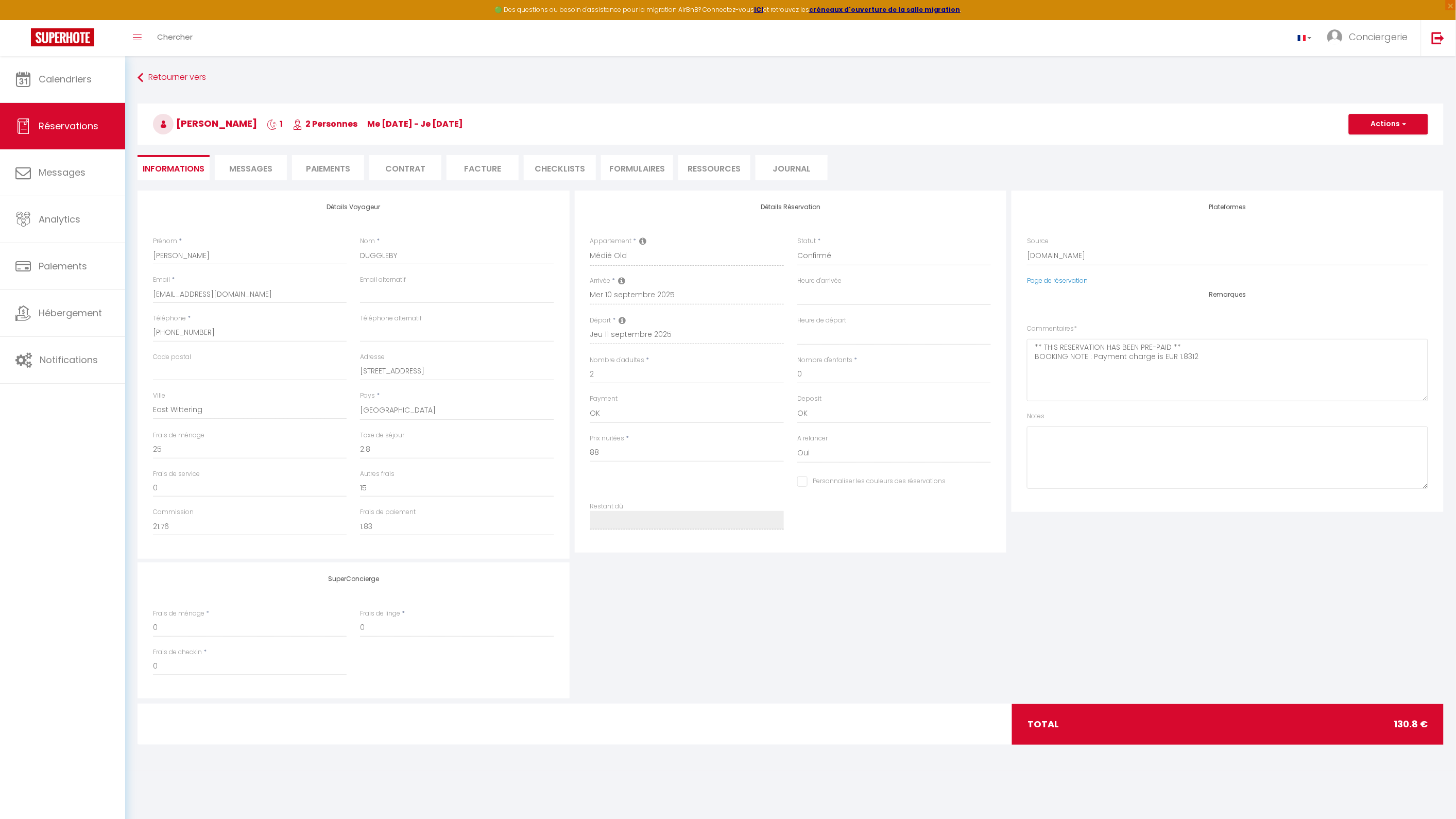
select select
click at [238, 170] on span "Messages" at bounding box center [251, 168] width 43 height 12
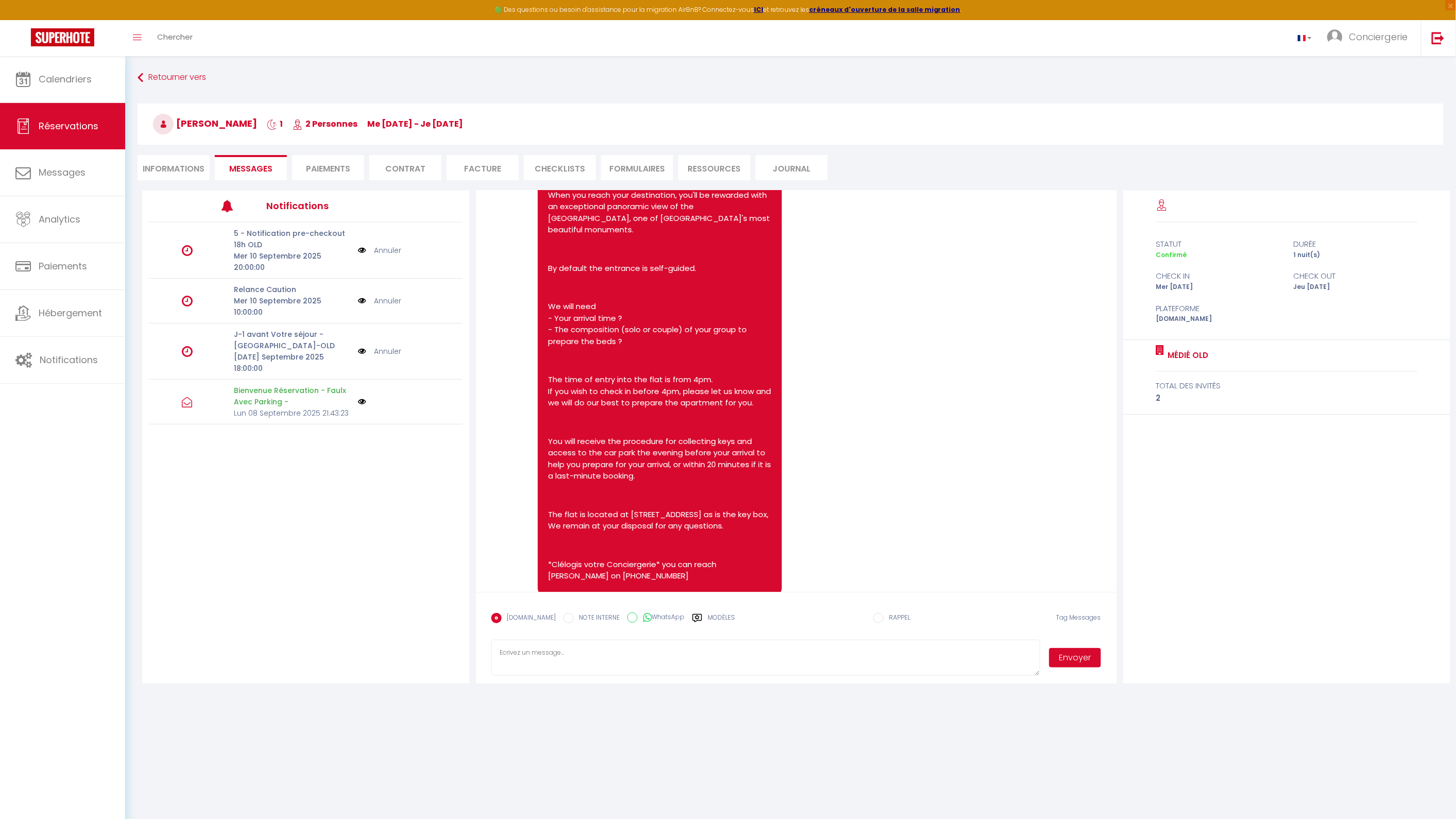
scroll to position [287, 0]
